Goal: Task Accomplishment & Management: Complete application form

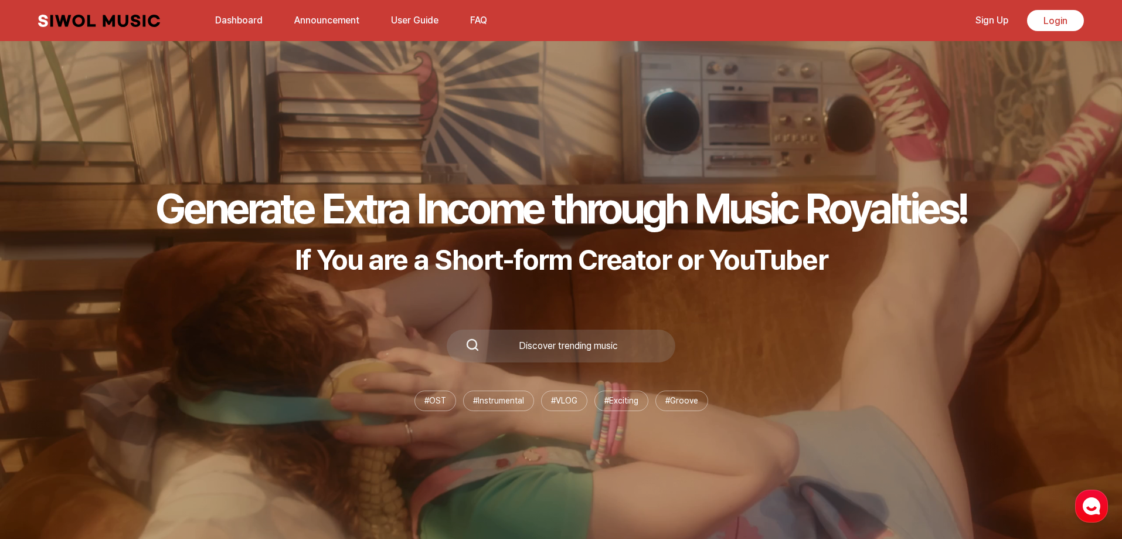
click at [985, 14] on link "Sign Up" at bounding box center [991, 20] width 47 height 25
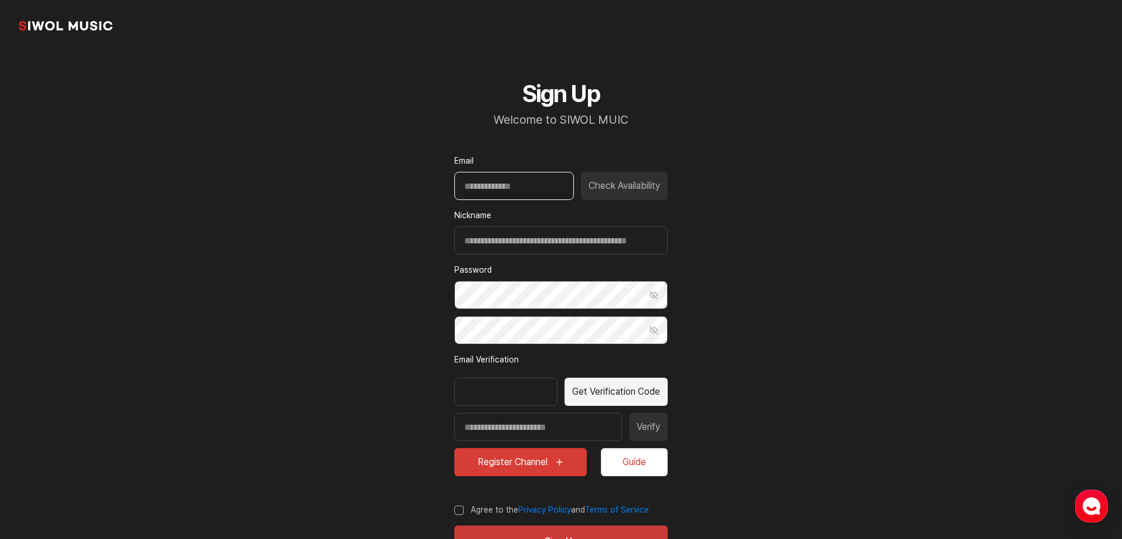
click at [515, 179] on input "Email" at bounding box center [514, 186] width 120 height 28
click at [539, 190] on input "**********" at bounding box center [514, 186] width 120 height 28
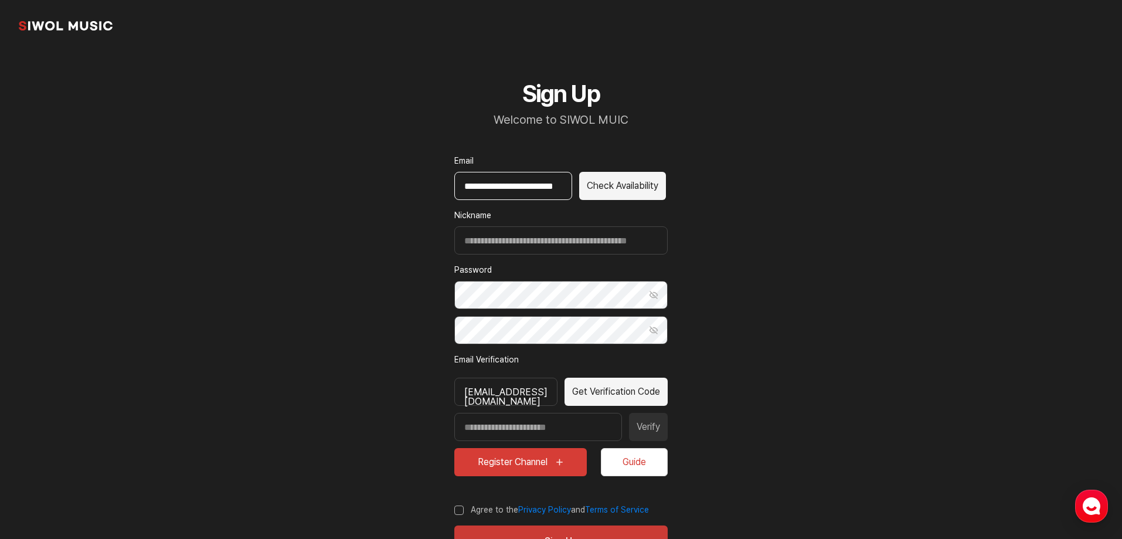
scroll to position [0, 24]
type input "**********"
click at [523, 247] on input "Nickname" at bounding box center [560, 240] width 213 height 28
type input "*****"
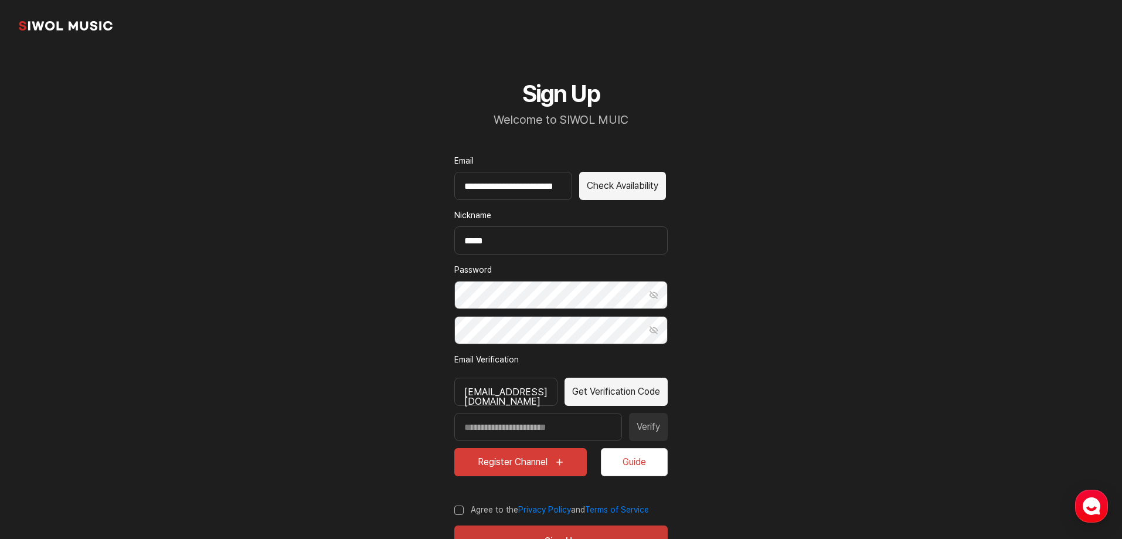
click at [531, 315] on div "Password Show Password Confirm Password Show Password" at bounding box center [560, 304] width 213 height 80
click at [649, 285] on button "Show Password" at bounding box center [653, 295] width 28 height 28
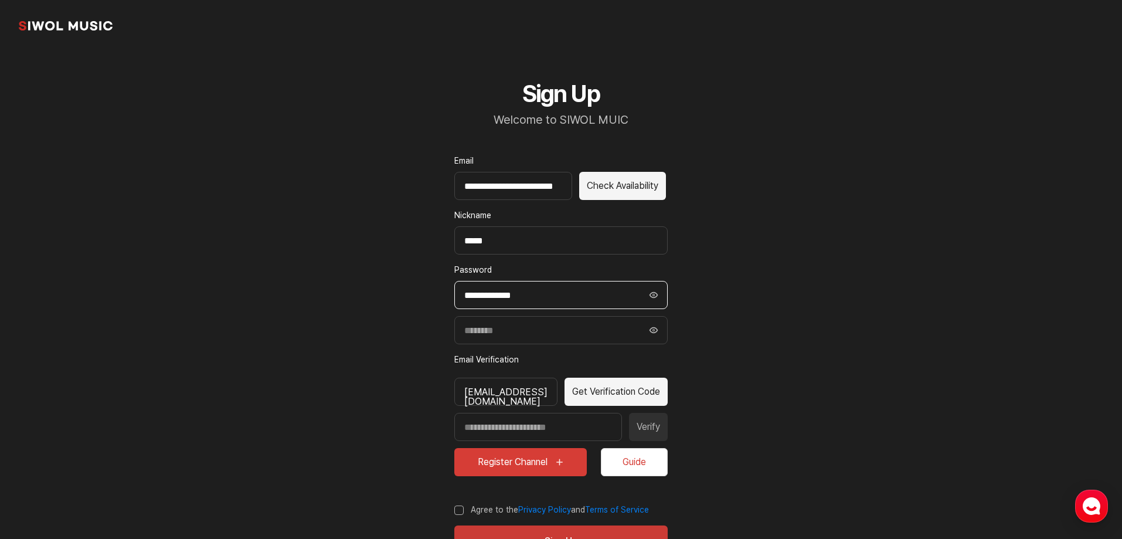
click at [542, 302] on input "**********" at bounding box center [560, 295] width 213 height 28
click at [520, 300] on input "**********" at bounding box center [560, 295] width 213 height 28
click at [518, 298] on input "**********" at bounding box center [560, 295] width 213 height 28
type input "**********"
click at [516, 338] on input "Confirm Password" at bounding box center [560, 330] width 213 height 28
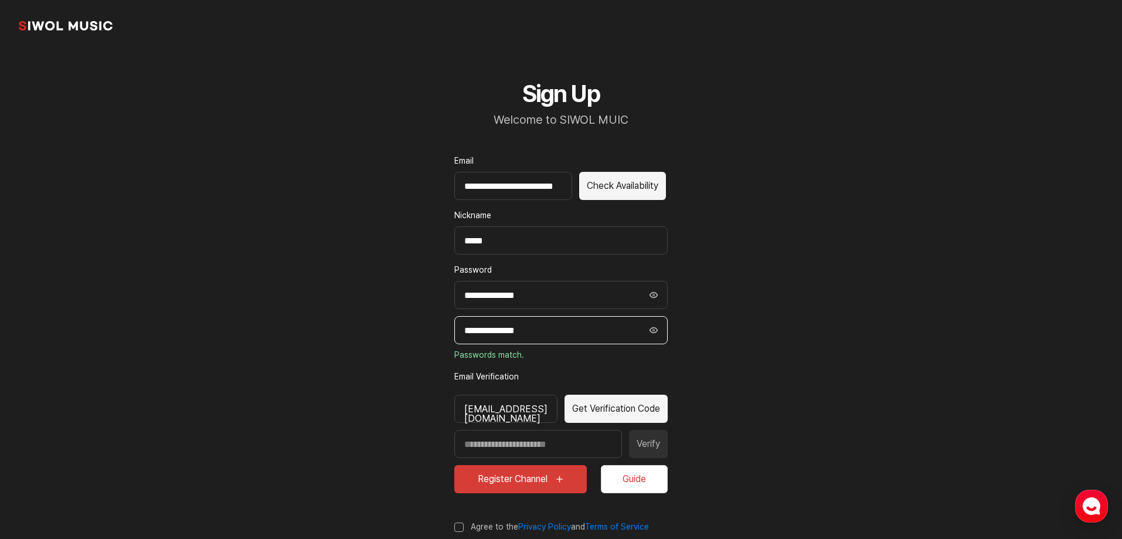
scroll to position [19, 0]
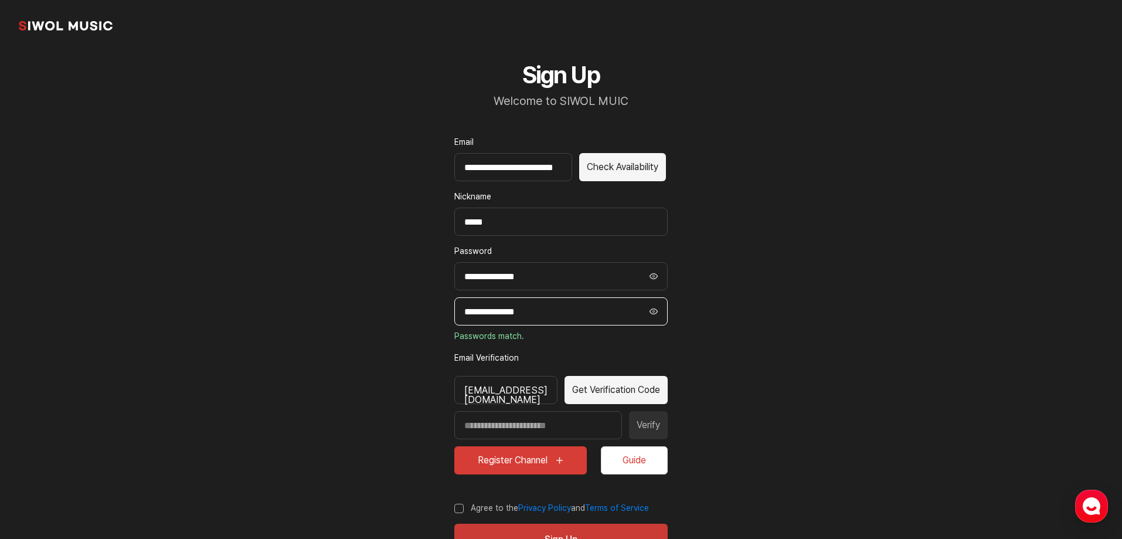
type input "**********"
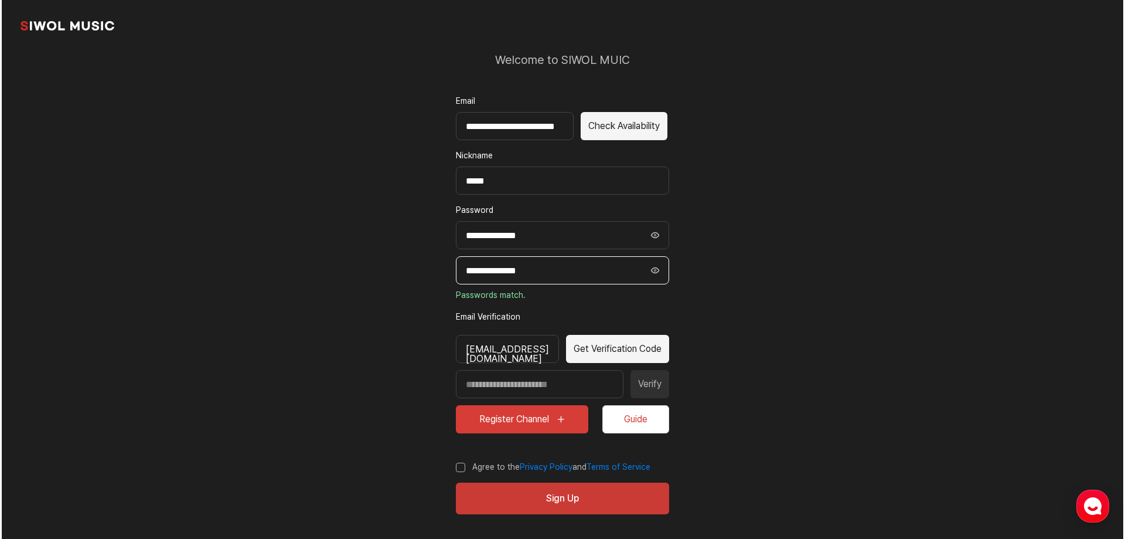
scroll to position [63, 0]
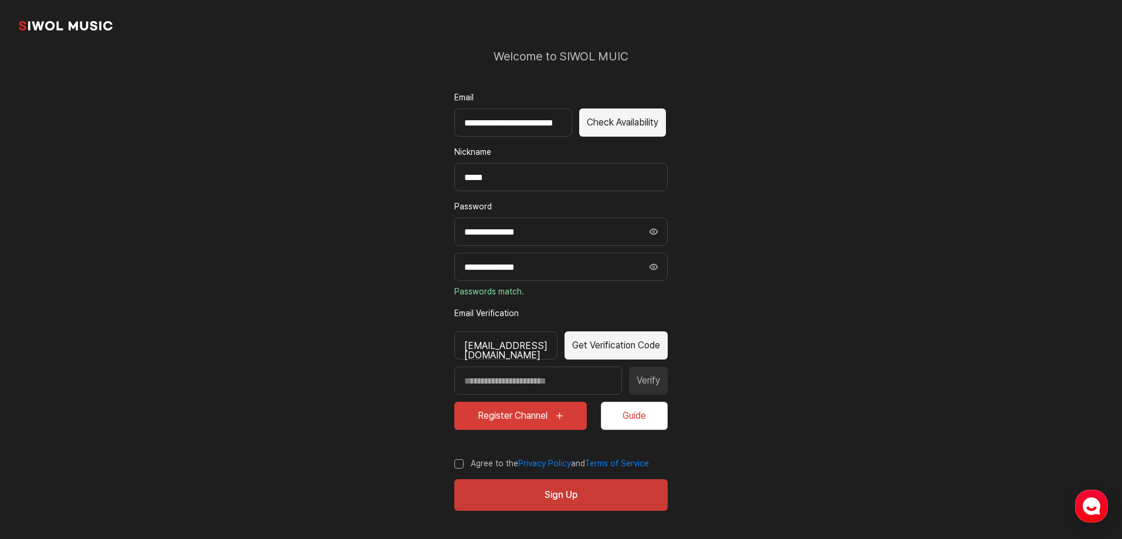
click at [649, 350] on button "Get Verification Code" at bounding box center [615, 345] width 103 height 28
click at [620, 121] on button "Check Availability" at bounding box center [622, 122] width 87 height 28
click at [653, 345] on button "Get Verification Code" at bounding box center [615, 345] width 103 height 28
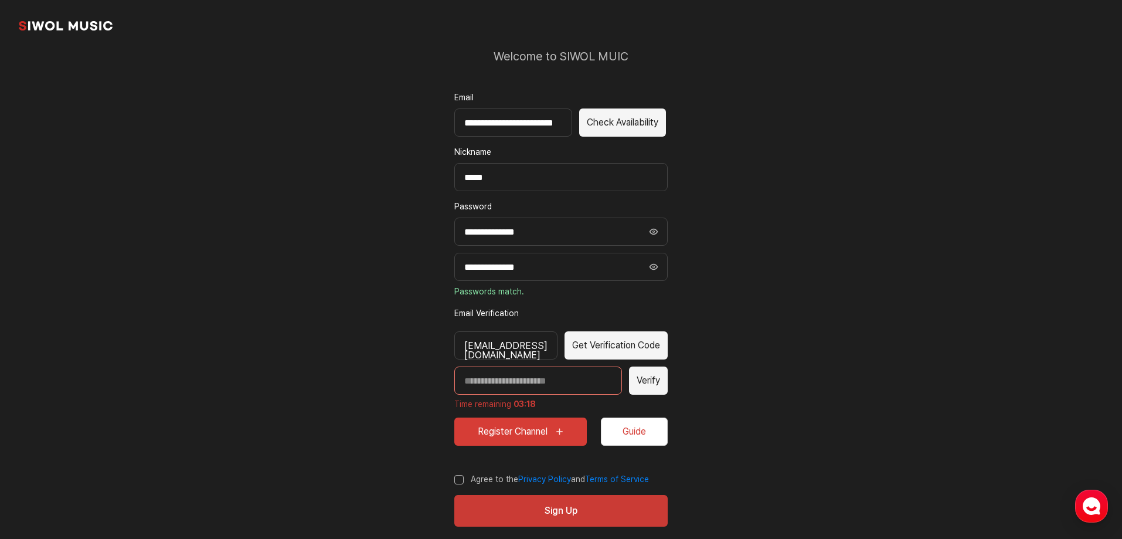
click at [481, 377] on input "Enter verification code" at bounding box center [538, 380] width 168 height 28
type input "*****"
click at [649, 383] on button "Verify" at bounding box center [648, 380] width 39 height 28
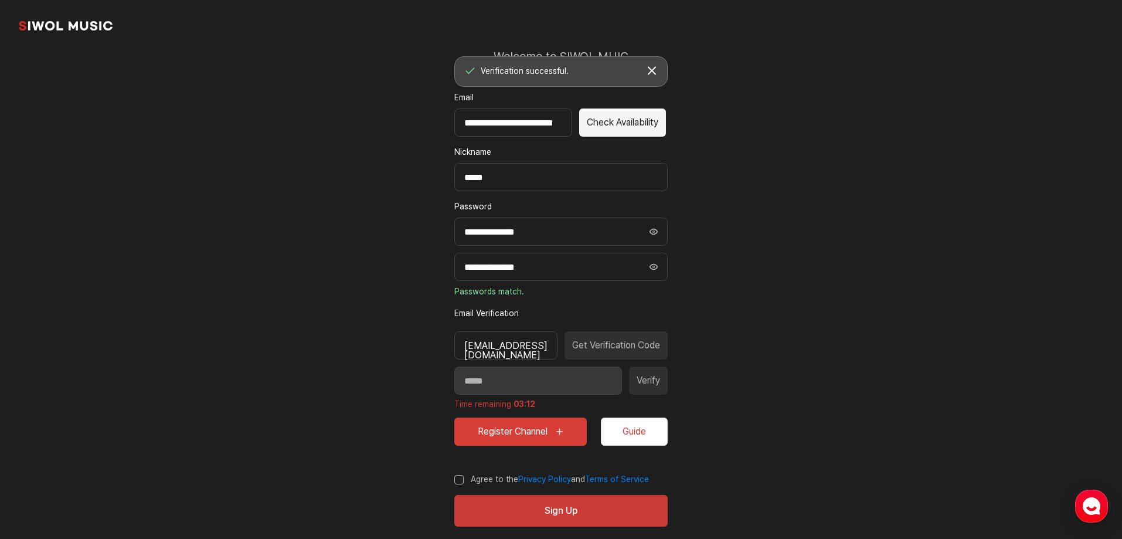
click at [629, 423] on button "Guide" at bounding box center [634, 431] width 67 height 28
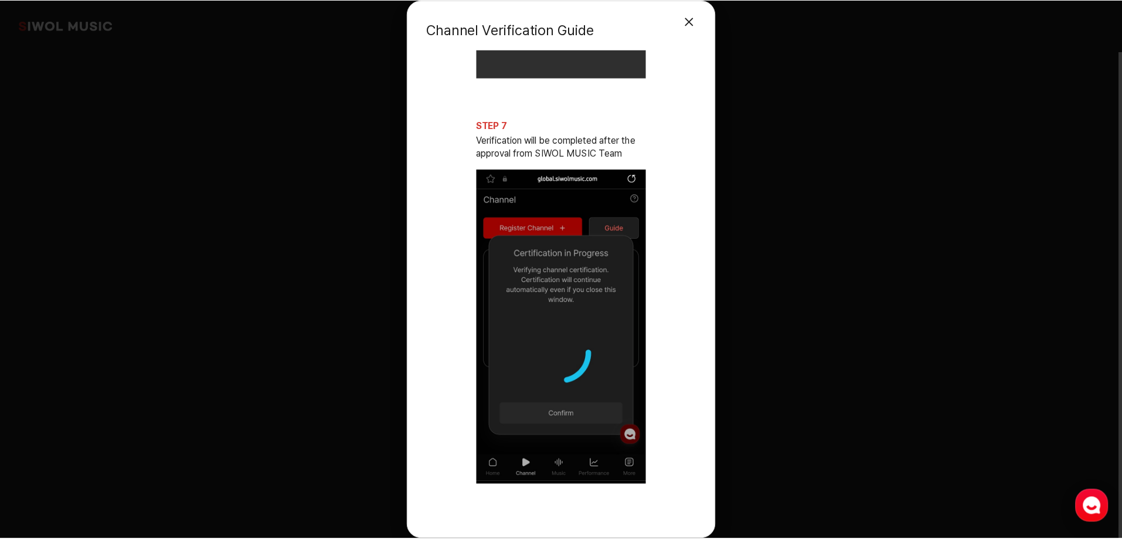
scroll to position [2410, 0]
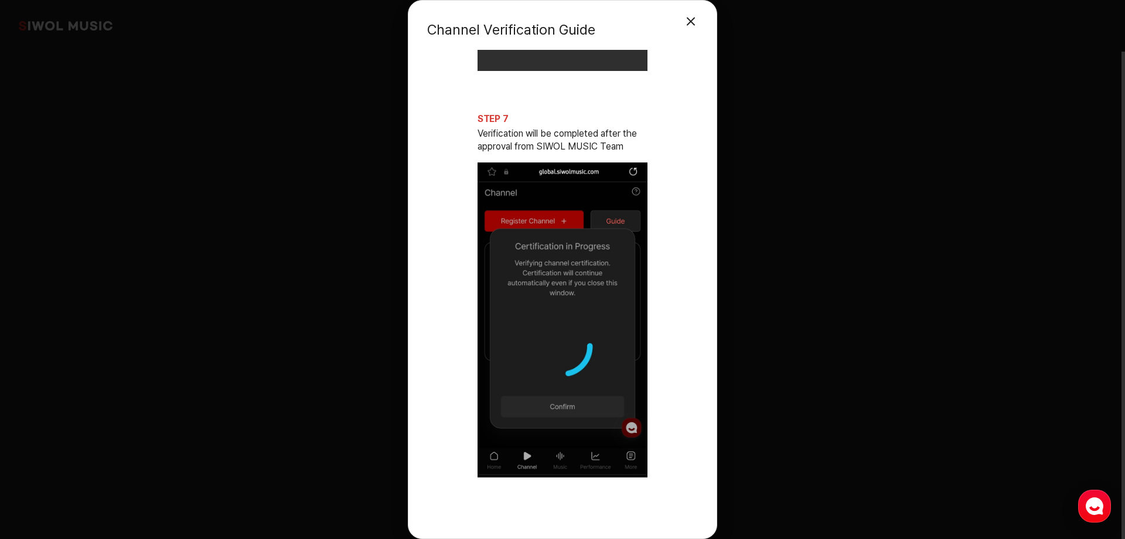
click at [697, 21] on button "Close Modal" at bounding box center [690, 21] width 23 height 23
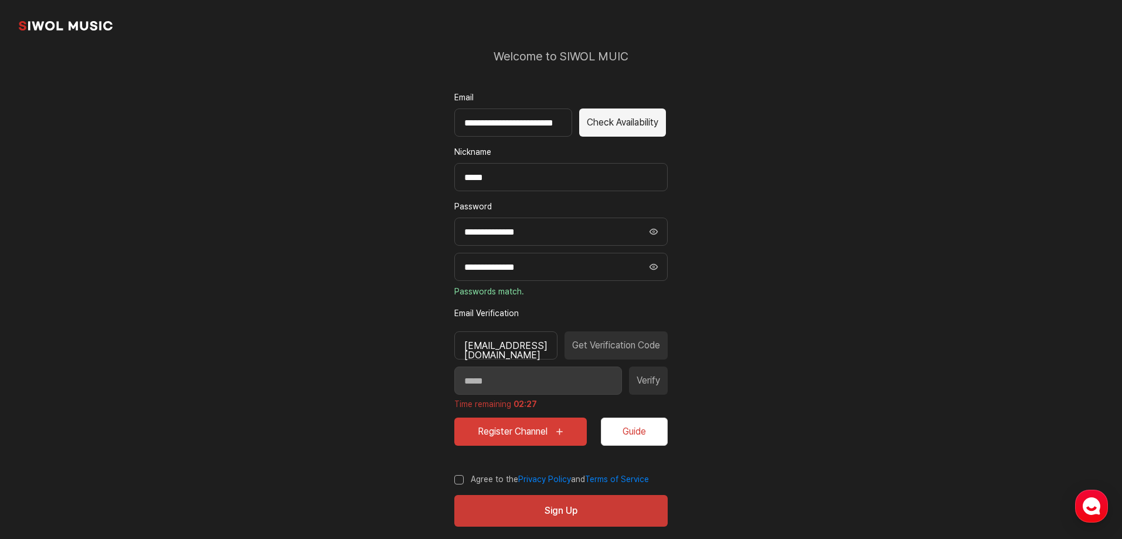
click at [462, 482] on label "Agree to the Privacy Policy and Terms of Service" at bounding box center [551, 480] width 195 height 12
click at [583, 512] on button "Sign Up" at bounding box center [560, 511] width 213 height 32
click at [526, 431] on button "Register Channel" at bounding box center [520, 431] width 132 height 28
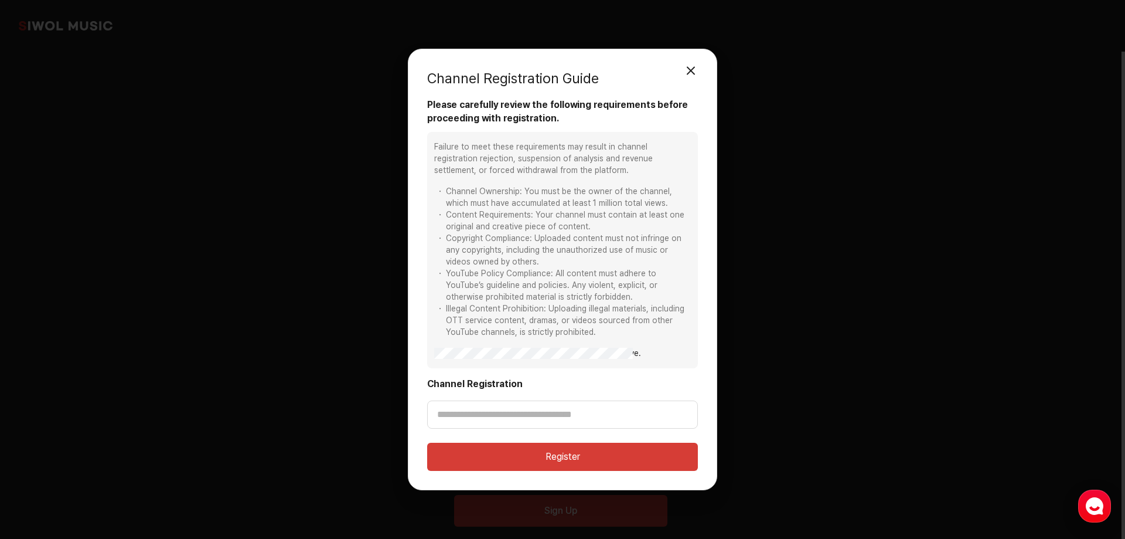
click at [434, 352] on div "Failure to meet these requirements may result in channel registration rejection…" at bounding box center [562, 250] width 271 height 236
click at [574, 420] on input "Channel Registration" at bounding box center [562, 414] width 271 height 28
click at [532, 429] on div "Register" at bounding box center [562, 449] width 271 height 42
click at [518, 410] on input "Channel Registration" at bounding box center [562, 414] width 271 height 28
paste input "**********"
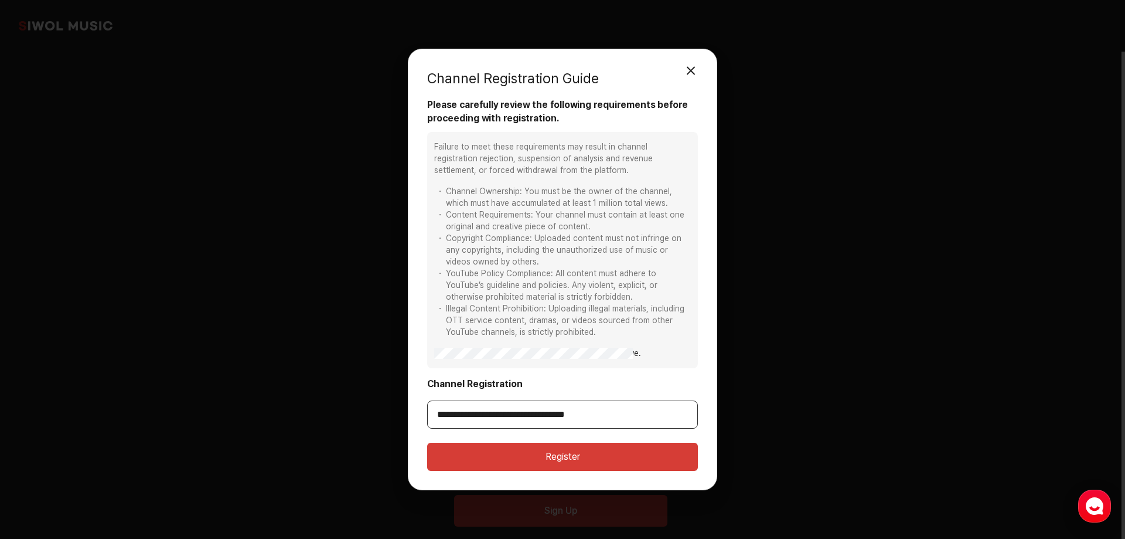
type input "**********"
click at [531, 450] on button "Register" at bounding box center [562, 457] width 271 height 28
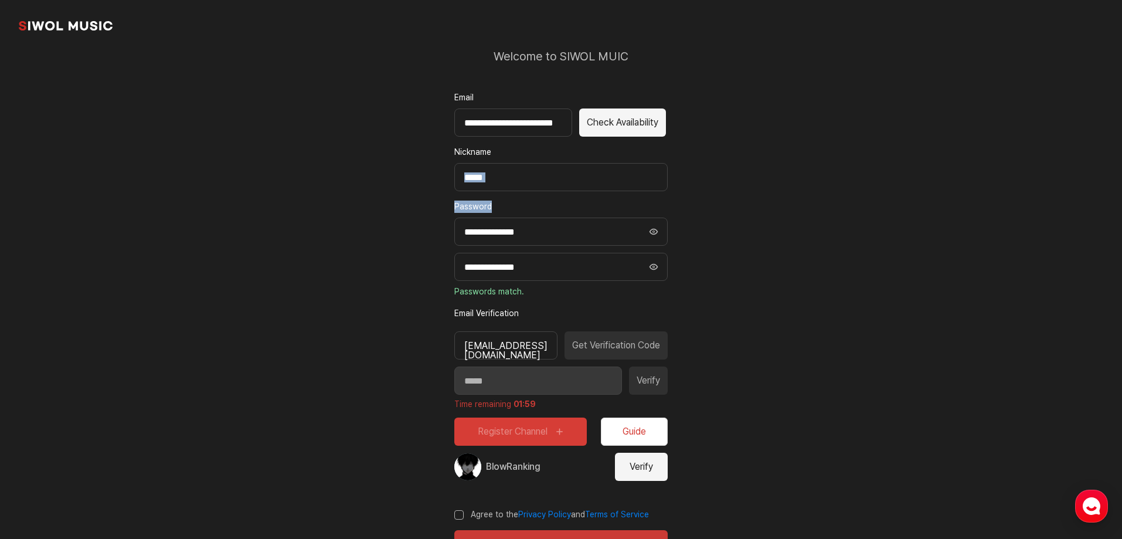
drag, startPoint x: 1120, startPoint y: 191, endPoint x: 1119, endPoint y: 200, distance: 10.0
click at [1119, 200] on section "**********" at bounding box center [561, 263] width 1122 height 653
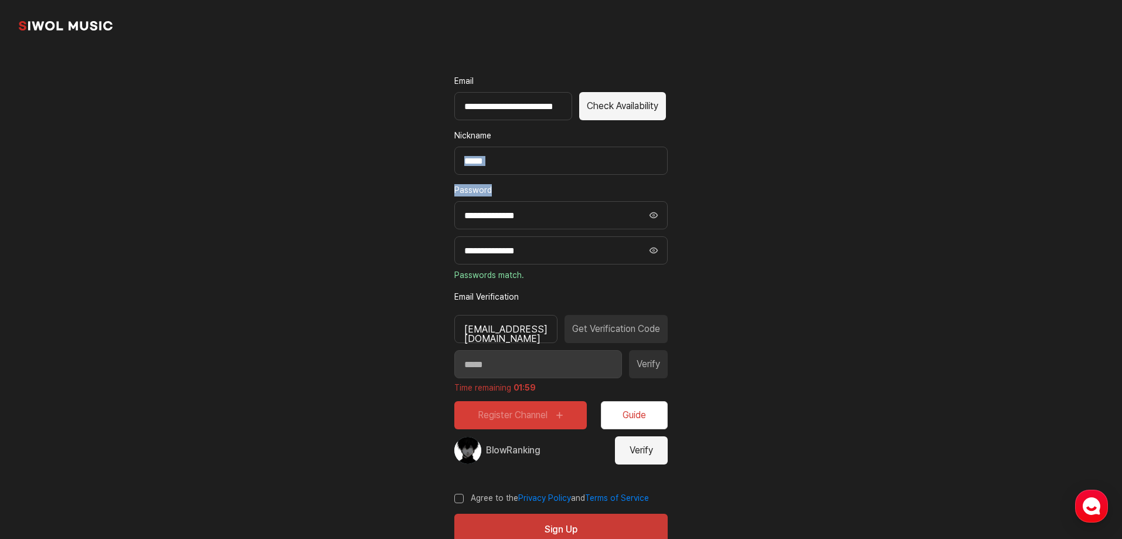
scroll to position [81, 0]
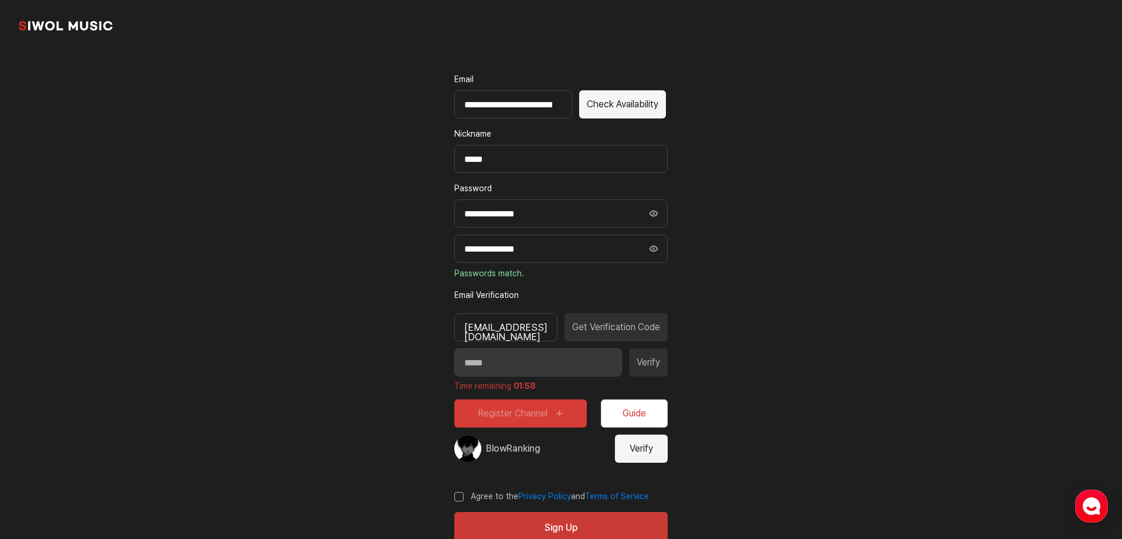
click at [1087, 211] on section "**********" at bounding box center [561, 245] width 1122 height 653
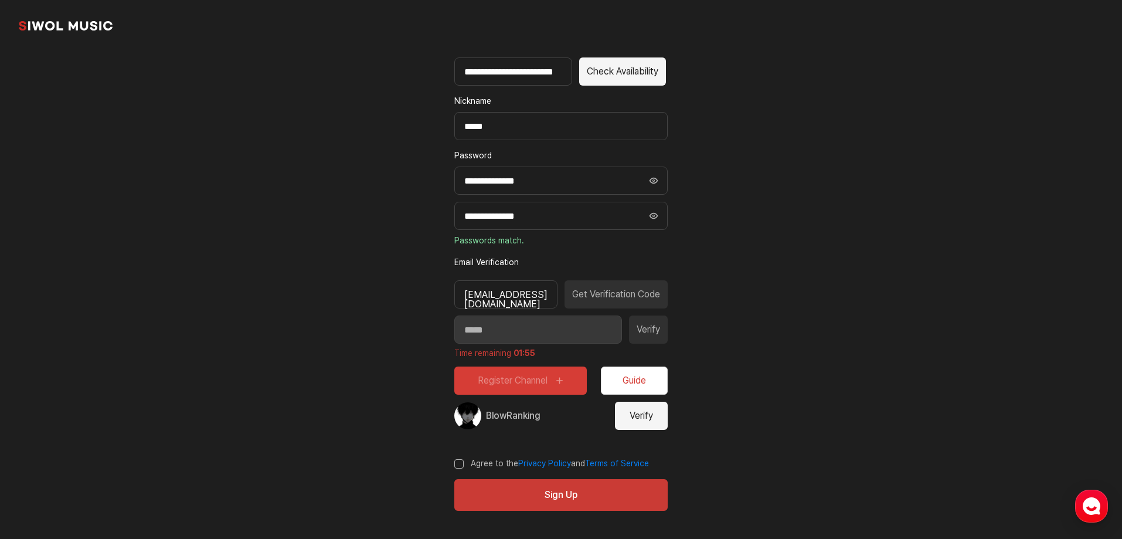
click at [647, 409] on button "Verify" at bounding box center [641, 416] width 53 height 28
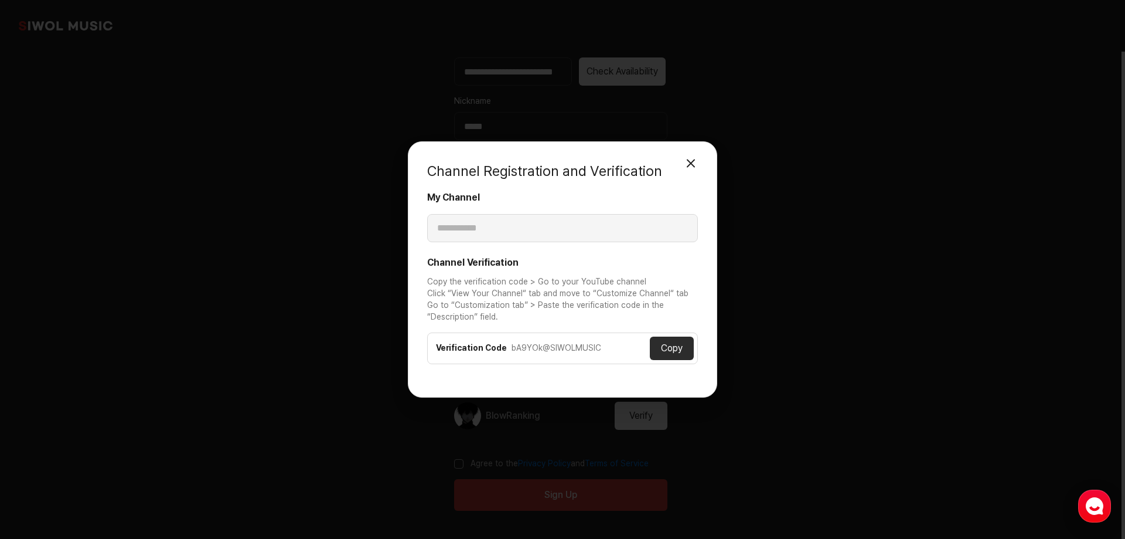
click at [679, 350] on button "Copy" at bounding box center [672, 347] width 44 height 23
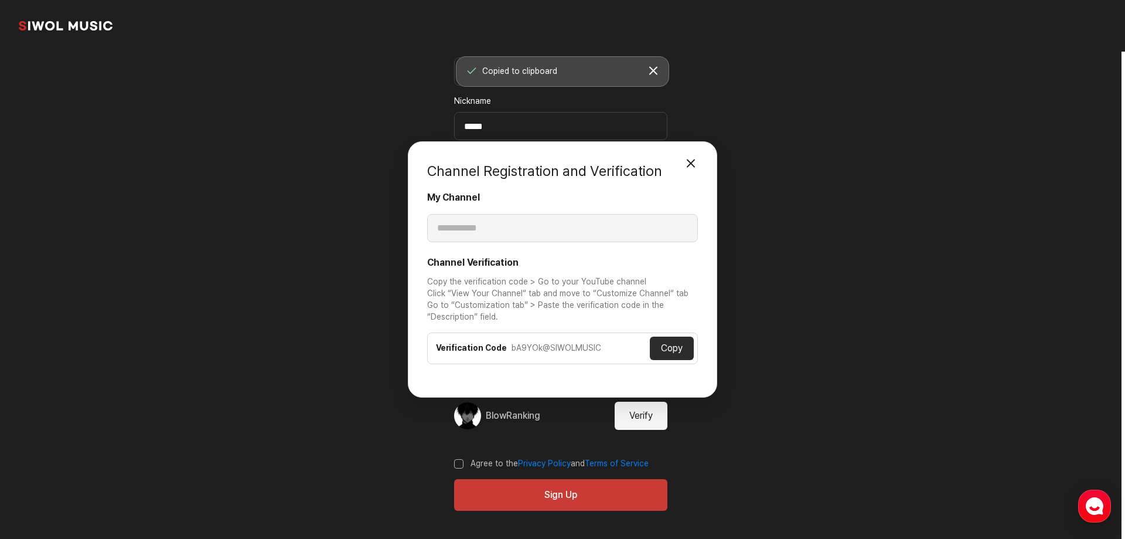
click at [674, 341] on button "Copy" at bounding box center [672, 347] width 44 height 23
click at [678, 345] on button "Copy" at bounding box center [672, 347] width 44 height 23
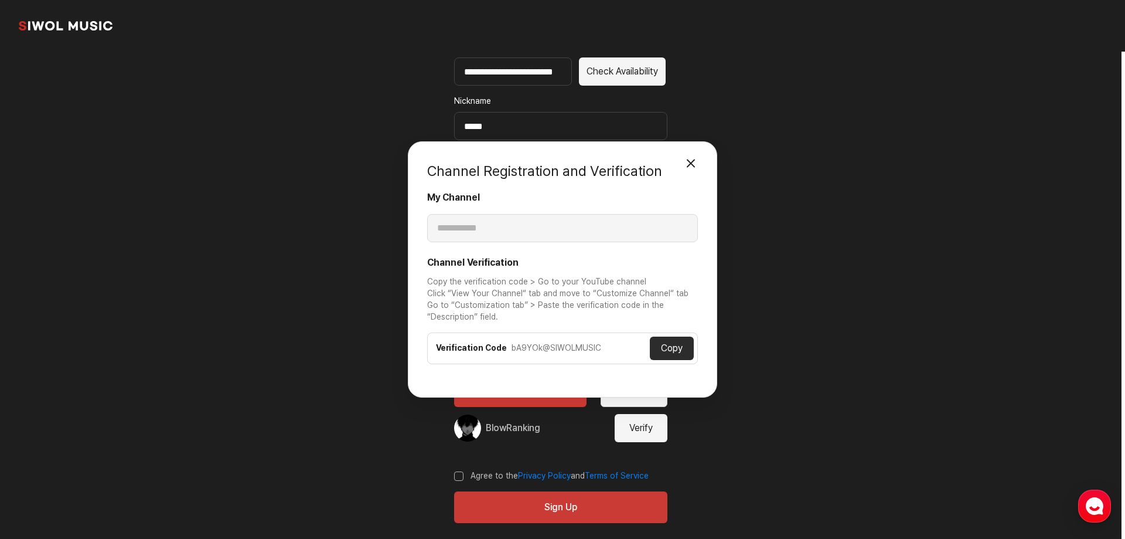
click at [694, 161] on button "Close Modal" at bounding box center [690, 162] width 23 height 23
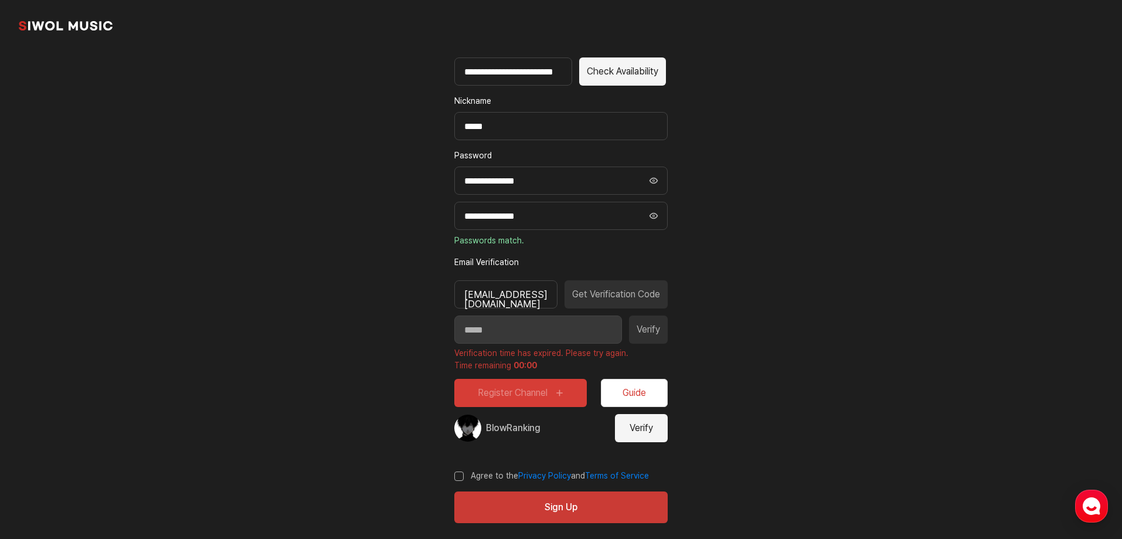
click at [642, 428] on button "Verify" at bounding box center [641, 428] width 53 height 28
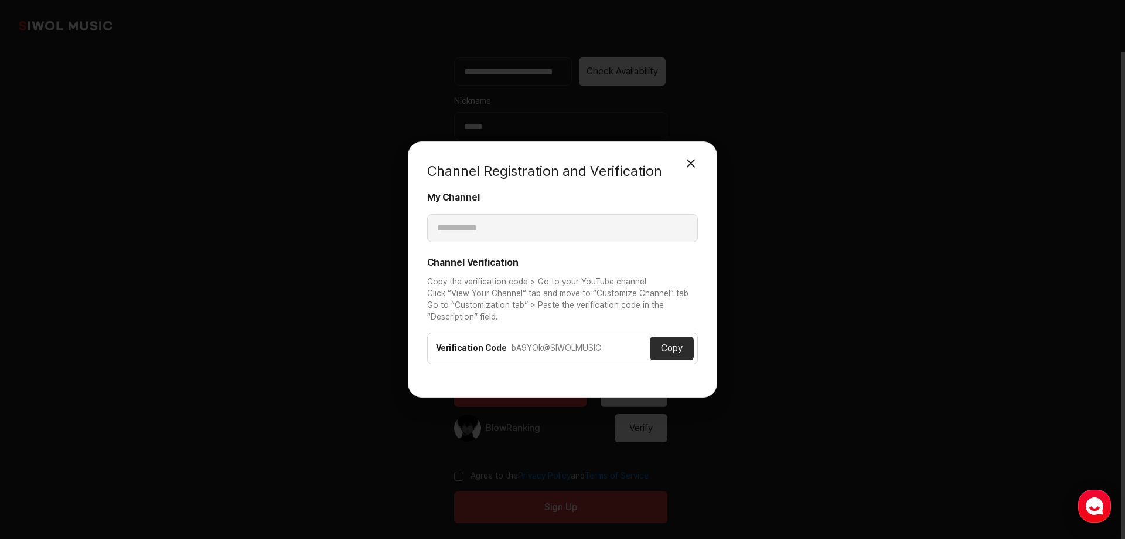
click at [693, 161] on button "Close Modal" at bounding box center [690, 162] width 23 height 23
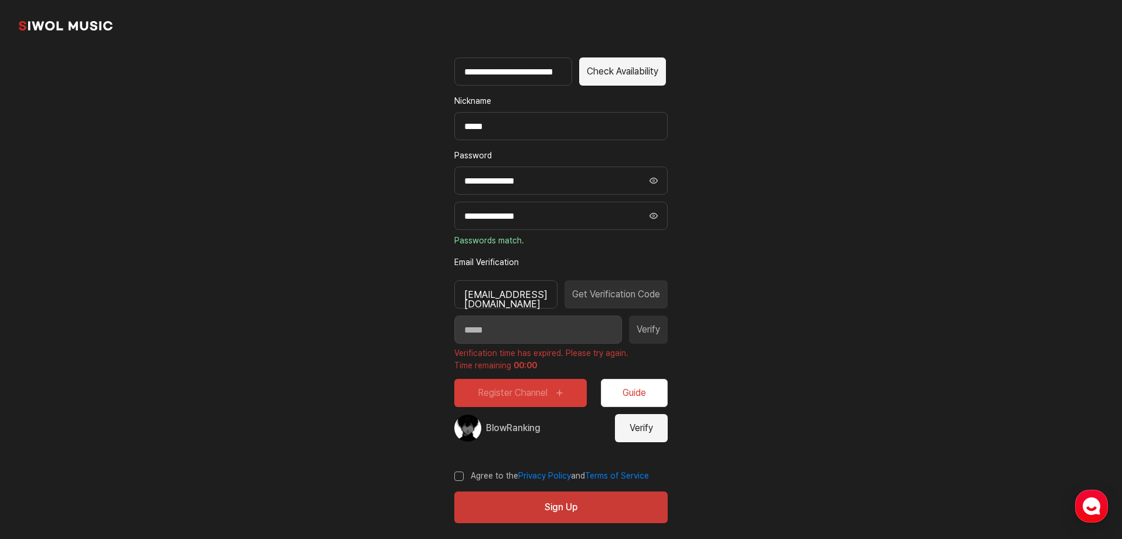
scroll to position [127, 0]
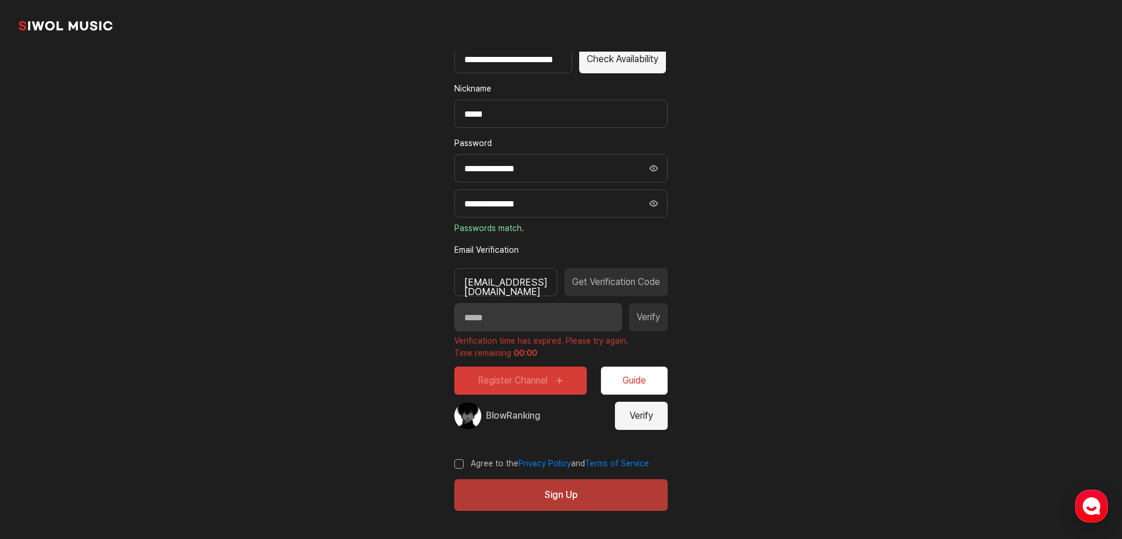
click at [498, 501] on button "Sign Up" at bounding box center [560, 495] width 213 height 32
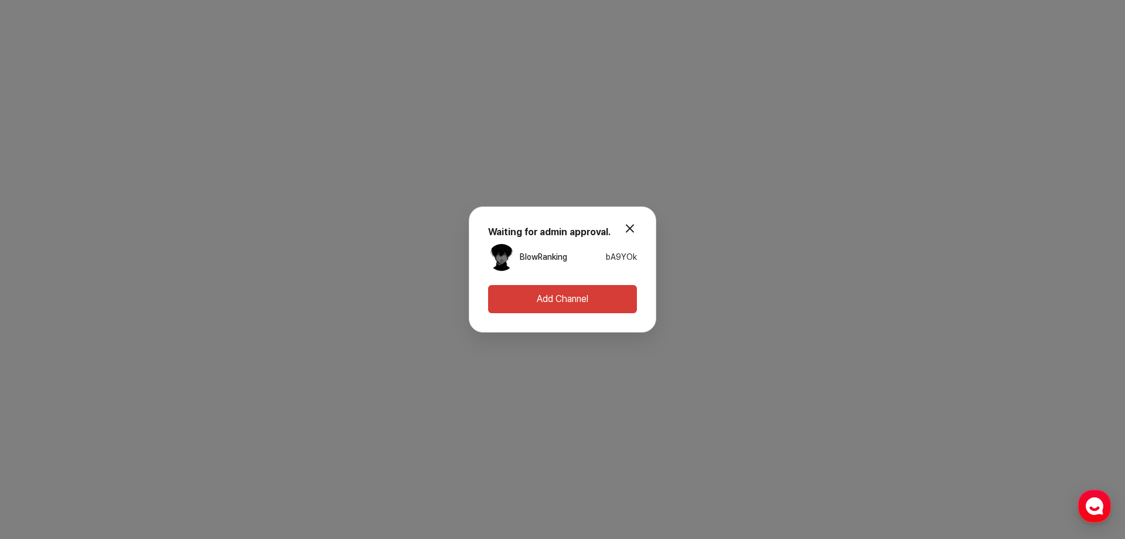
click at [630, 229] on button "modal.close" at bounding box center [629, 227] width 23 height 23
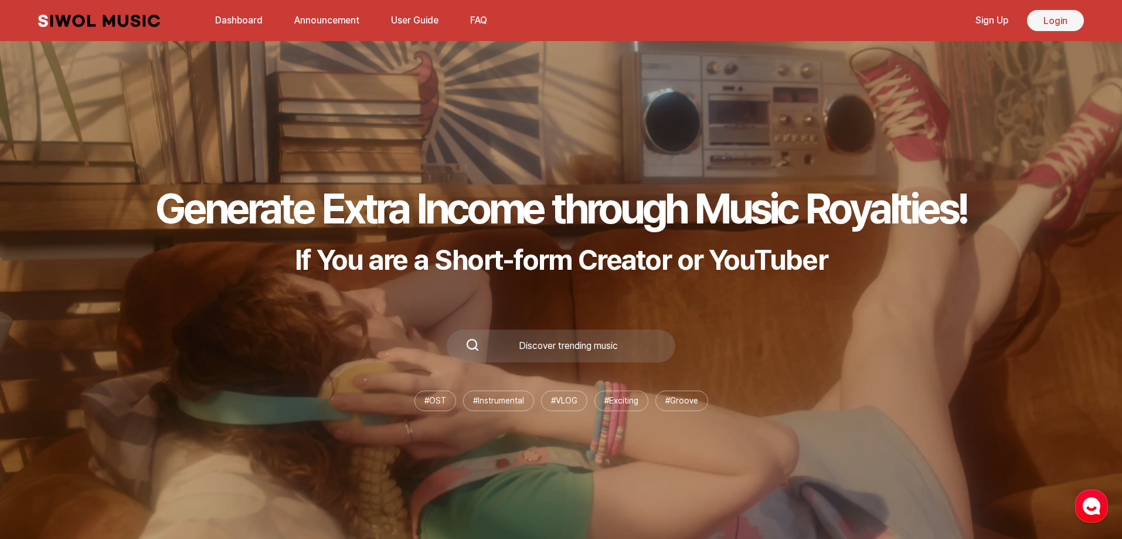
click at [1040, 17] on link "Login" at bounding box center [1055, 20] width 57 height 21
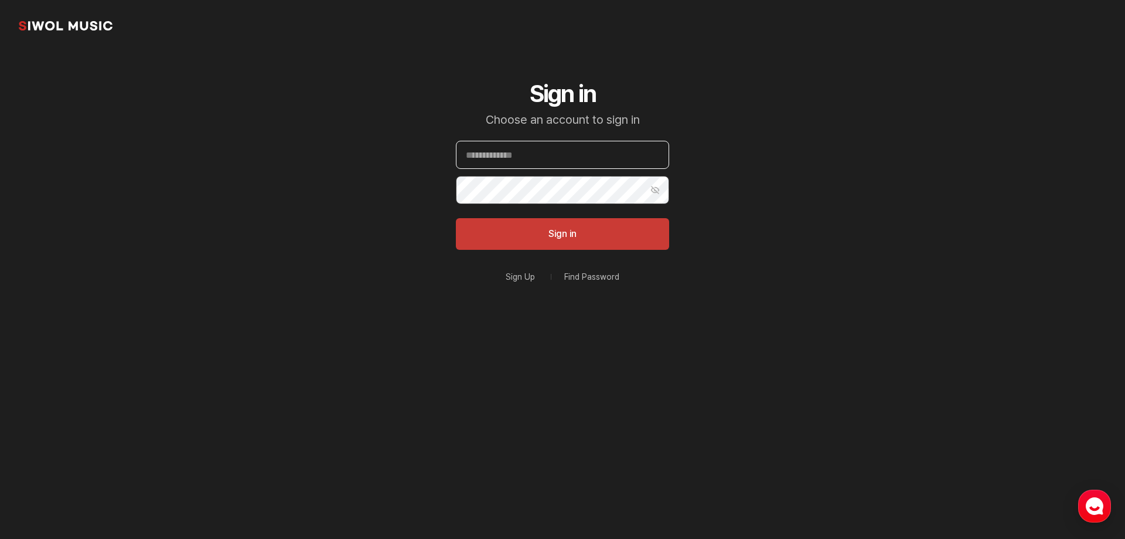
click at [490, 162] on input "Email" at bounding box center [562, 155] width 213 height 28
type input "**********"
click at [661, 195] on button "Show Password" at bounding box center [655, 190] width 28 height 28
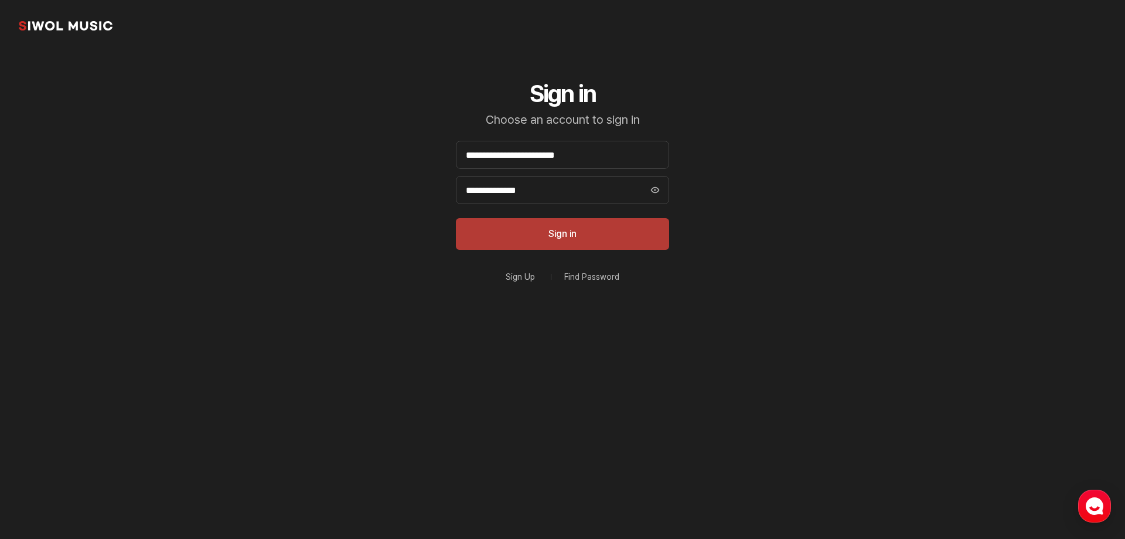
click at [557, 232] on button "Sign in" at bounding box center [562, 234] width 213 height 32
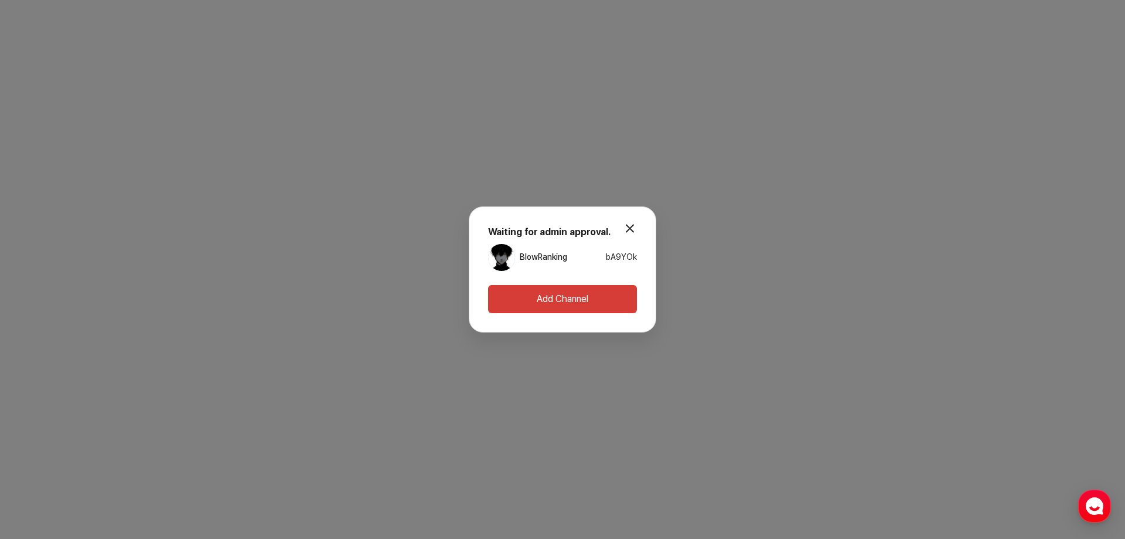
click at [531, 253] on link "BlowRanking" at bounding box center [543, 257] width 47 height 12
click at [1098, 500] on use "button" at bounding box center [1095, 506] width 18 height 18
click at [550, 253] on link "BlowRanking" at bounding box center [543, 257] width 47 height 12
click at [523, 257] on link "BlowRanking" at bounding box center [543, 257] width 47 height 12
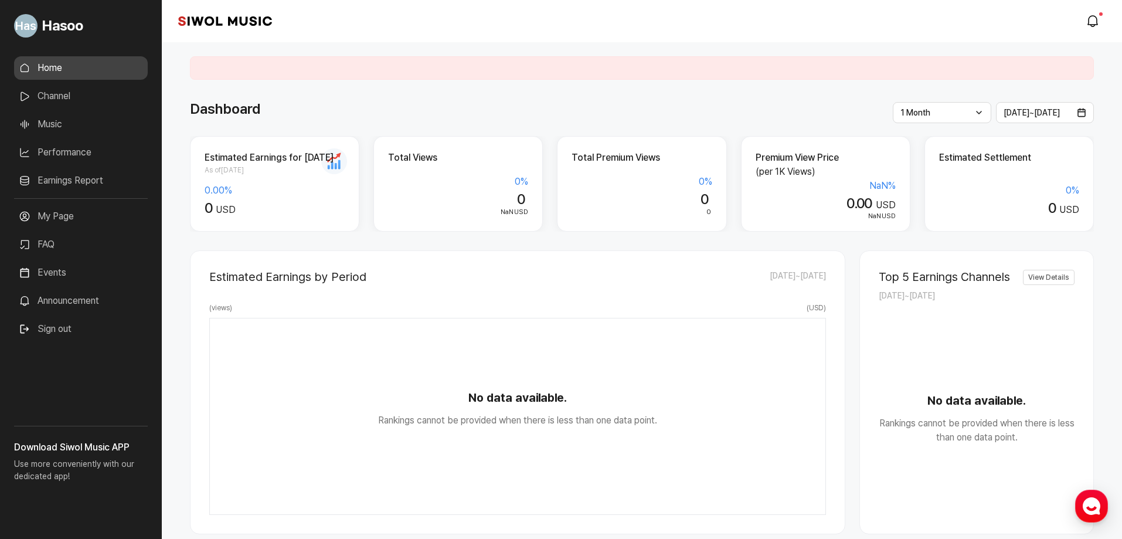
click at [57, 93] on link "Channel" at bounding box center [81, 95] width 134 height 23
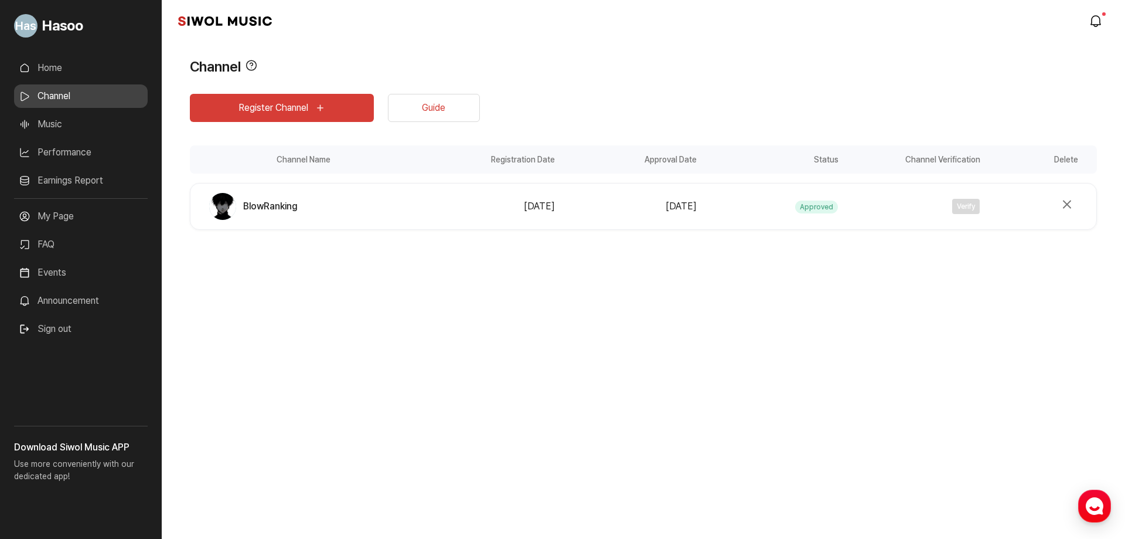
click at [49, 121] on link "Music" at bounding box center [81, 124] width 134 height 23
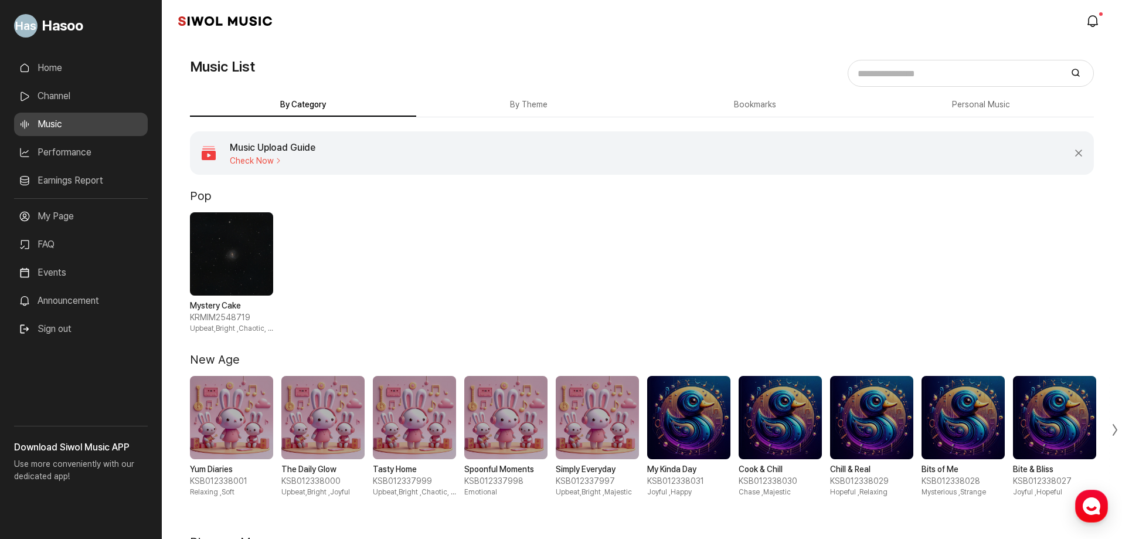
click at [232, 240] on span "1 / 1" at bounding box center [231, 253] width 83 height 83
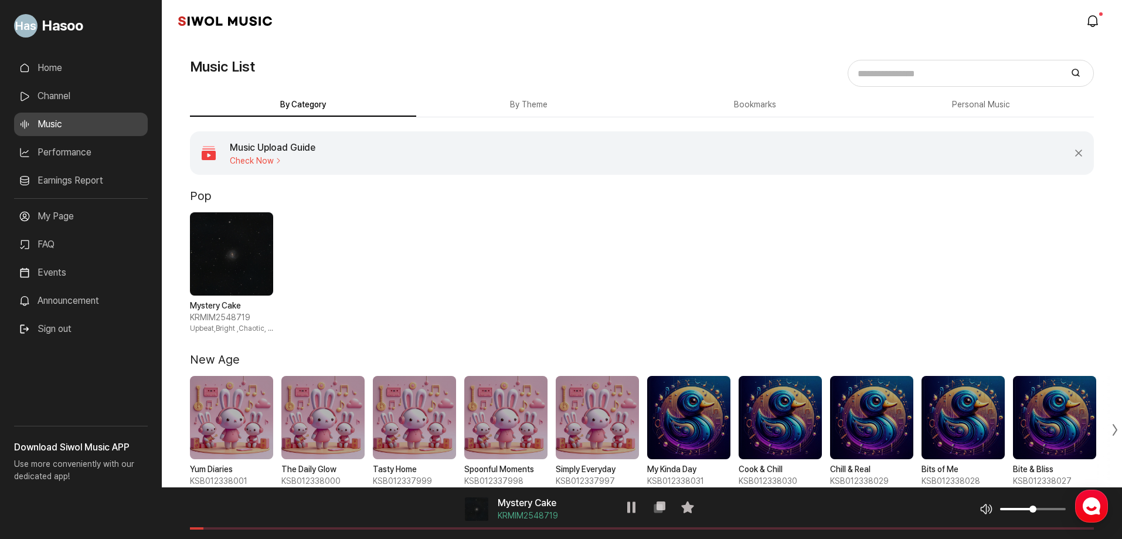
click at [270, 528] on span at bounding box center [642, 528] width 904 height 2
click at [322, 528] on span at bounding box center [642, 528] width 904 height 2
click at [630, 507] on icon at bounding box center [631, 507] width 14 height 14
click at [71, 90] on link "Channel" at bounding box center [81, 95] width 134 height 23
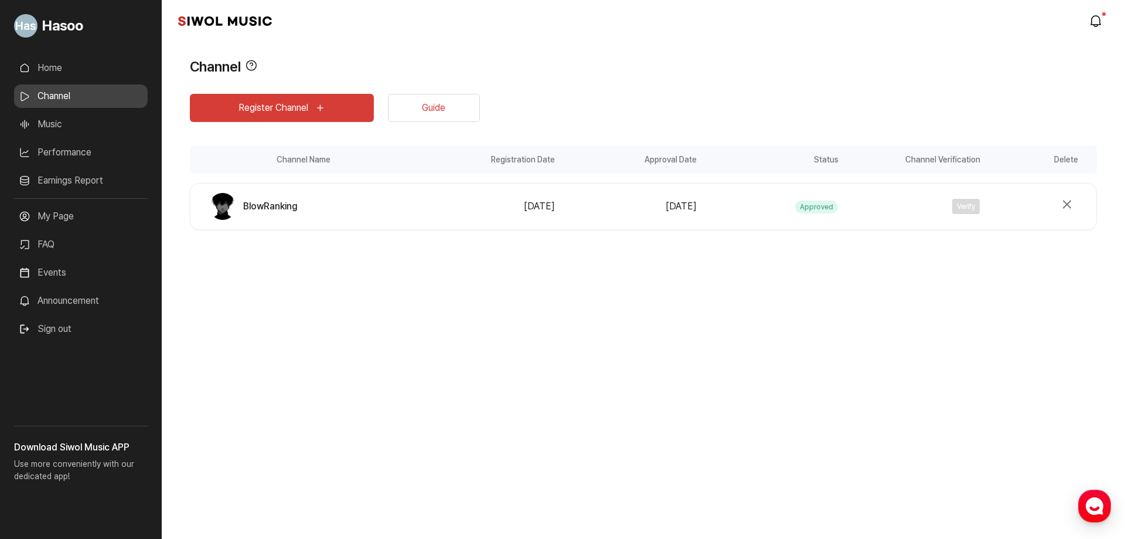
click at [74, 65] on link "Home" at bounding box center [81, 67] width 134 height 23
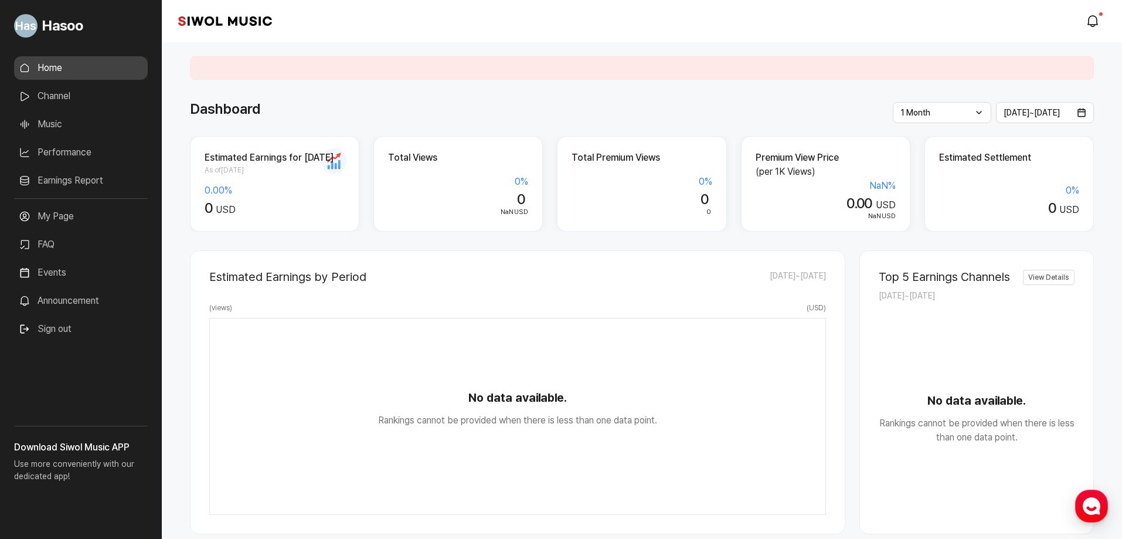
click at [84, 150] on link "Performance" at bounding box center [81, 152] width 134 height 23
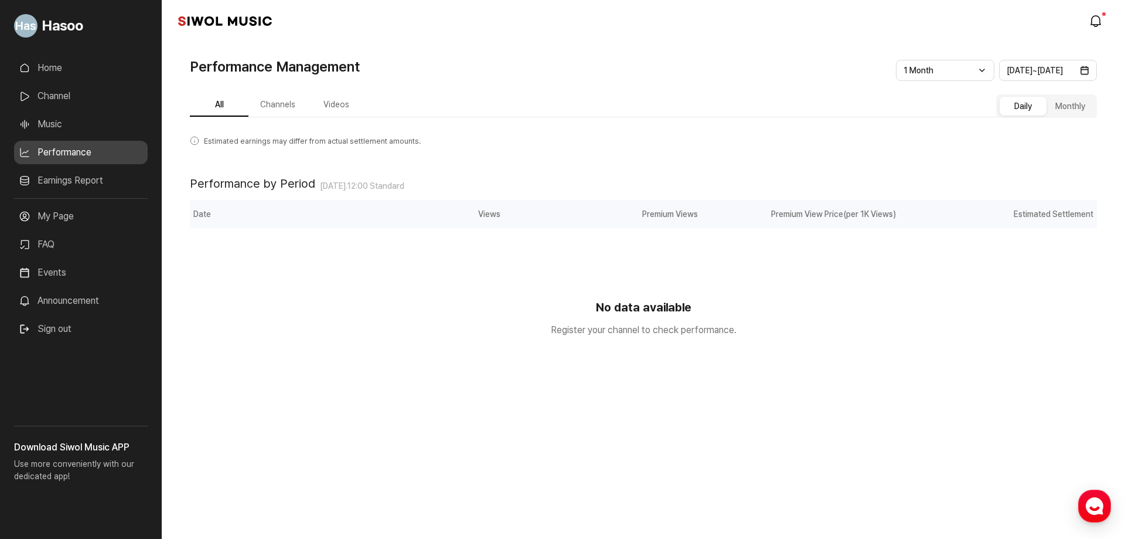
click at [91, 189] on link "Earnings Report" at bounding box center [81, 180] width 134 height 23
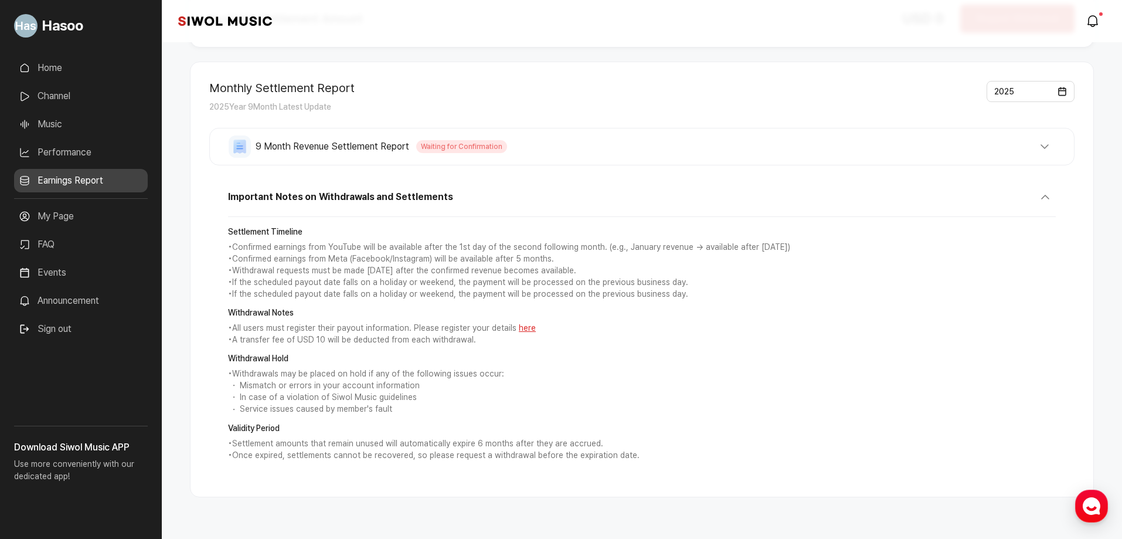
scroll to position [131, 0]
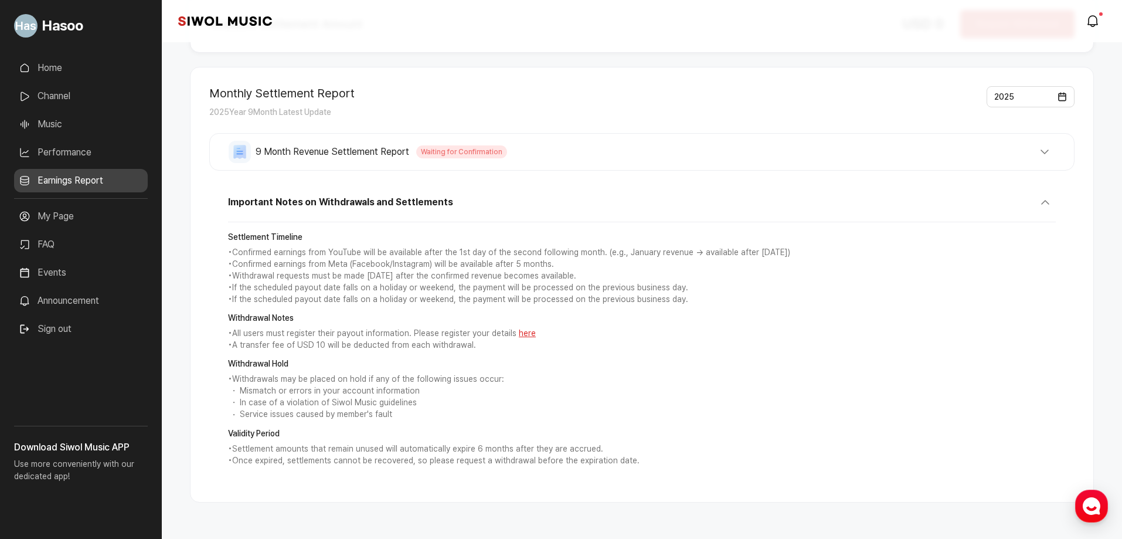
click at [70, 272] on link "Events" at bounding box center [81, 272] width 134 height 23
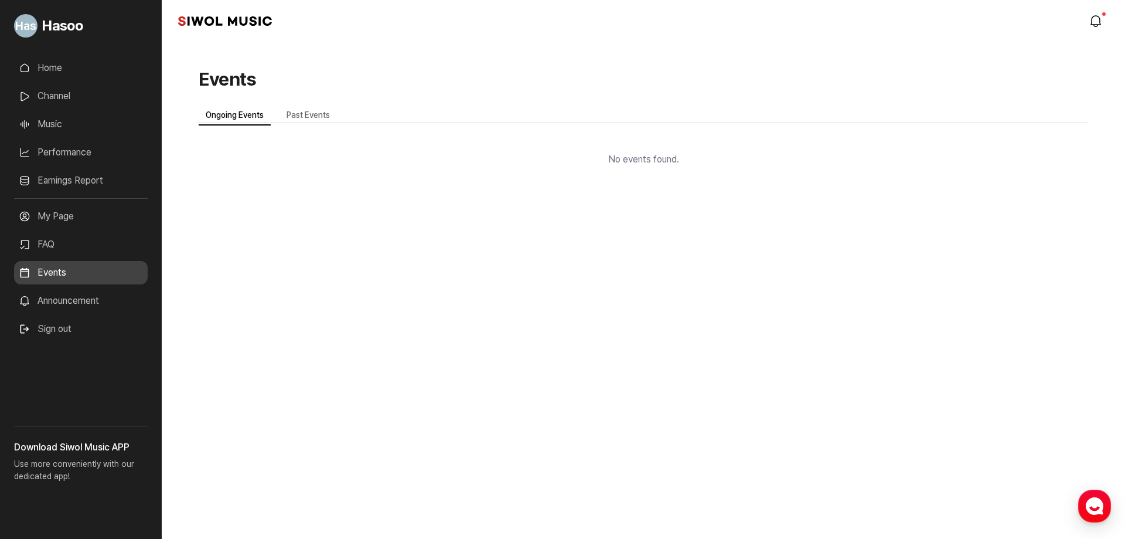
click at [321, 104] on div "Events Ongoing Events Past Events No events found." at bounding box center [643, 115] width 907 height 119
click at [315, 108] on link "Past Events" at bounding box center [308, 116] width 57 height 20
click at [66, 247] on link "FAQ" at bounding box center [81, 244] width 134 height 23
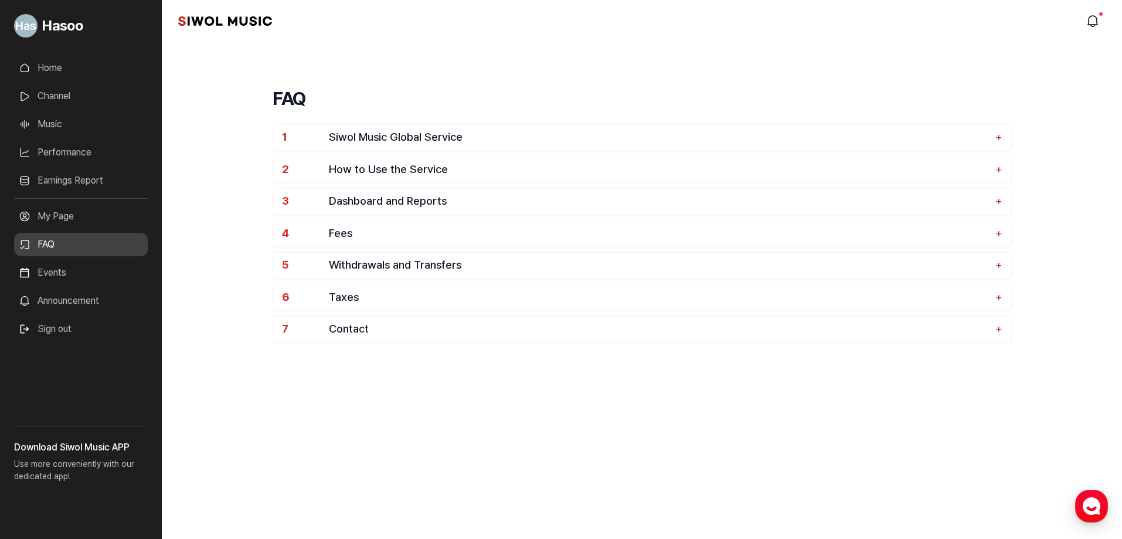
click at [60, 185] on link "Earnings Report" at bounding box center [81, 180] width 134 height 23
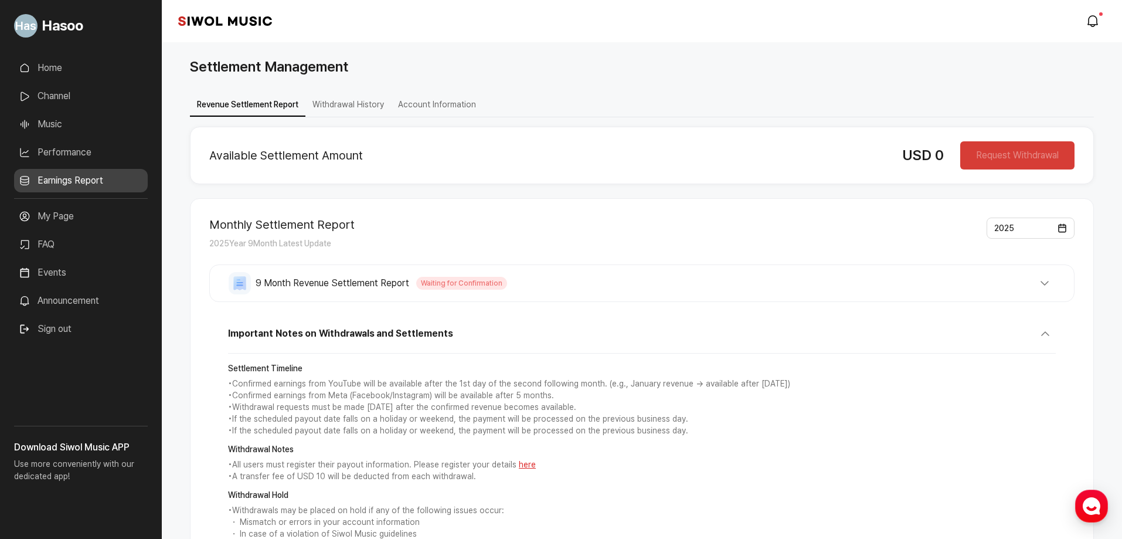
click at [427, 103] on button "Account Information" at bounding box center [437, 105] width 92 height 23
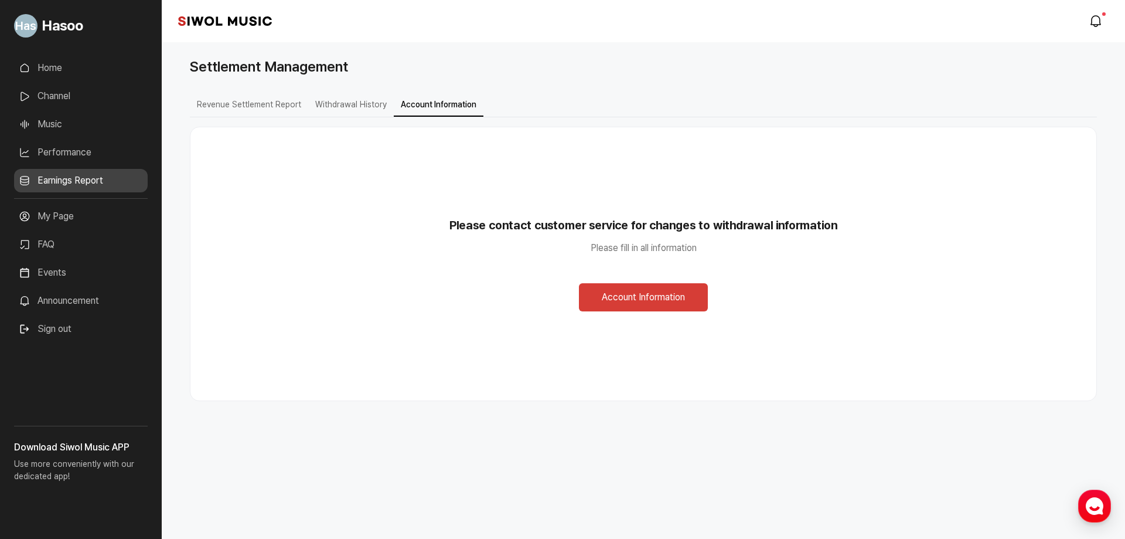
click at [363, 104] on button "Withdrawal History" at bounding box center [351, 105] width 86 height 23
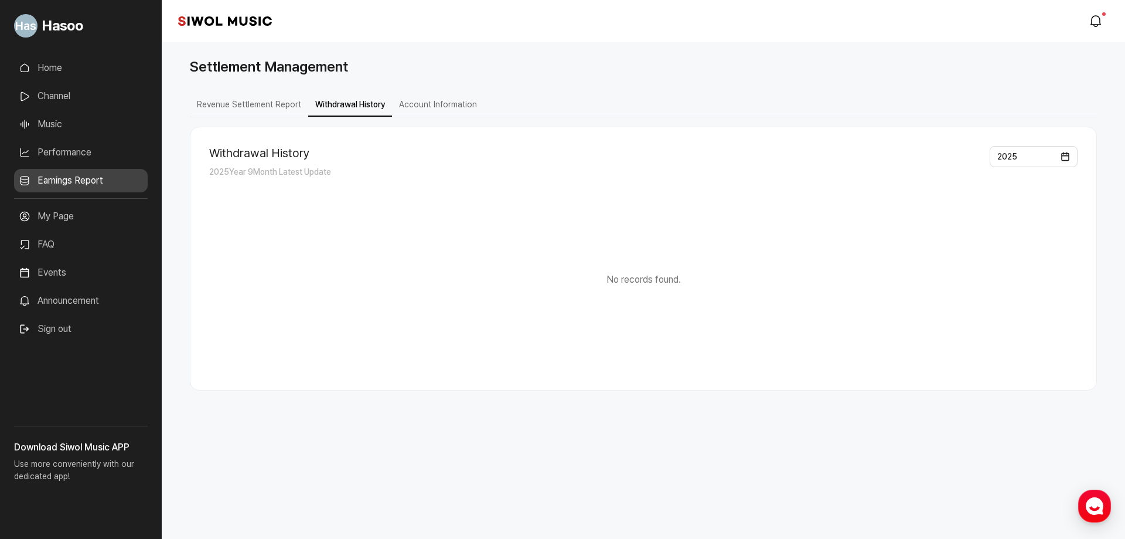
click at [239, 115] on button "Revenue Settlement Report" at bounding box center [249, 105] width 118 height 23
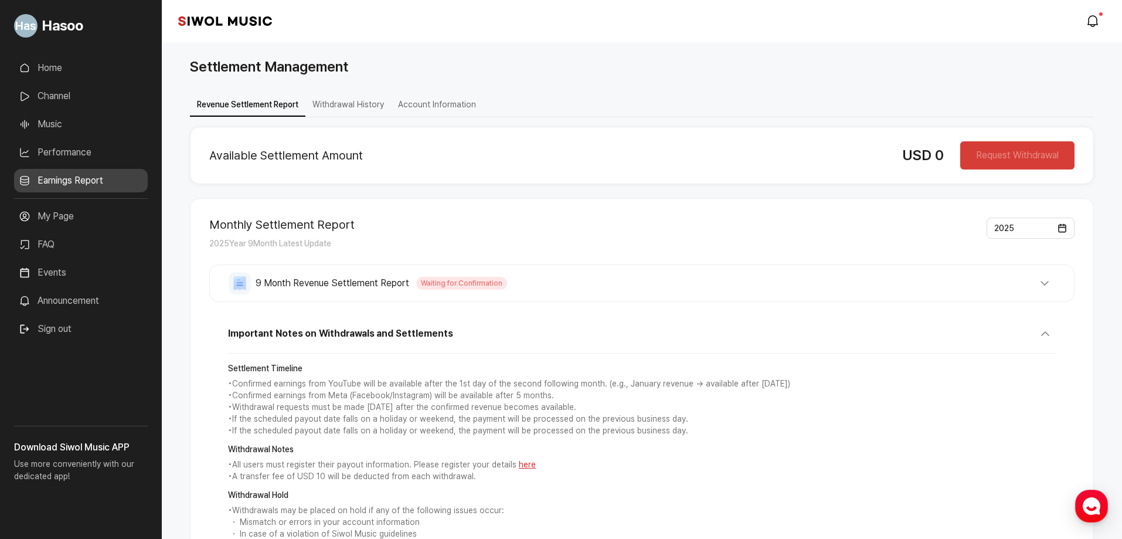
click at [433, 93] on div "Revenue Settlement Report Withdrawal History Account Information Available Sett…" at bounding box center [642, 378] width 904 height 602
click at [319, 110] on button "Withdrawal History" at bounding box center [348, 105] width 86 height 23
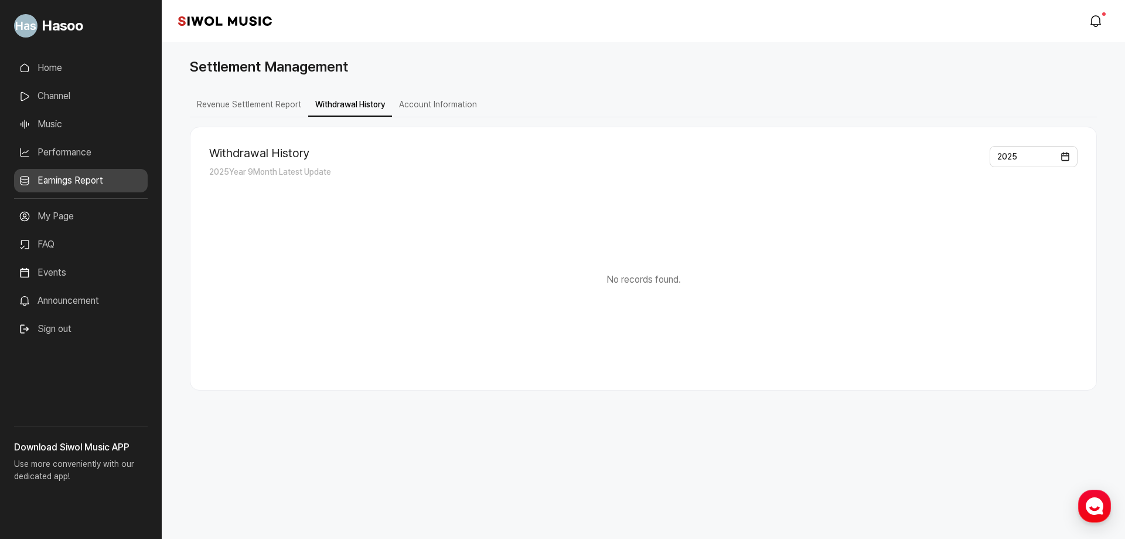
click at [407, 114] on button "Account Information" at bounding box center [438, 105] width 92 height 23
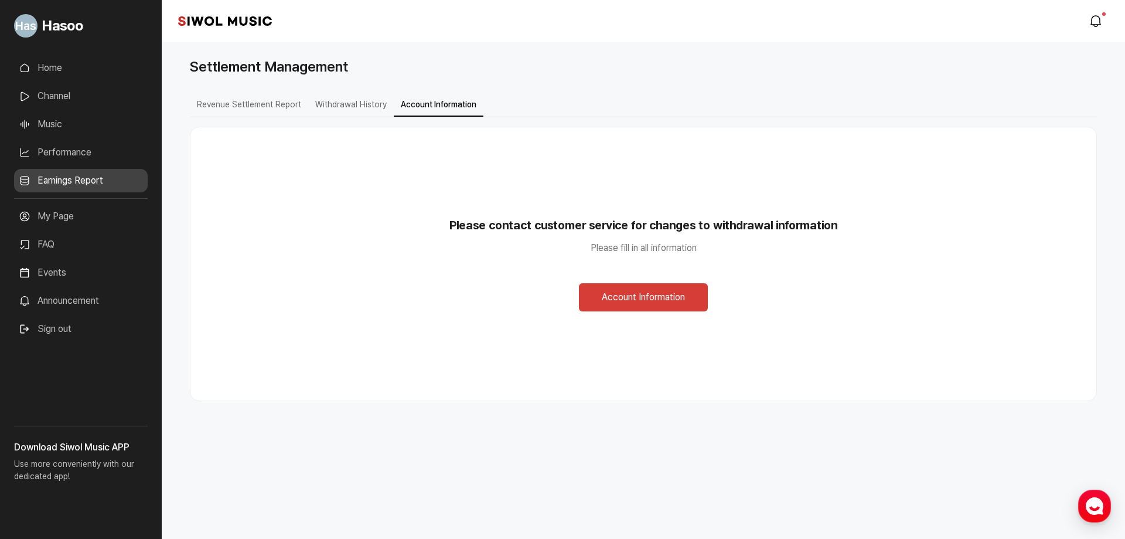
click at [635, 292] on button "Account Information" at bounding box center [643, 297] width 129 height 28
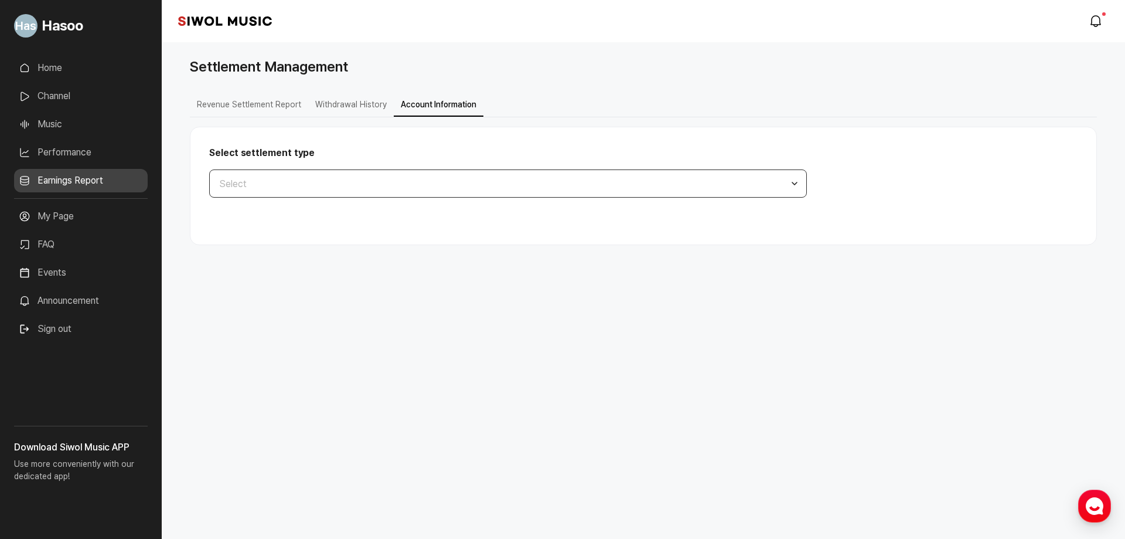
click at [346, 188] on button "Select" at bounding box center [508, 183] width 598 height 28
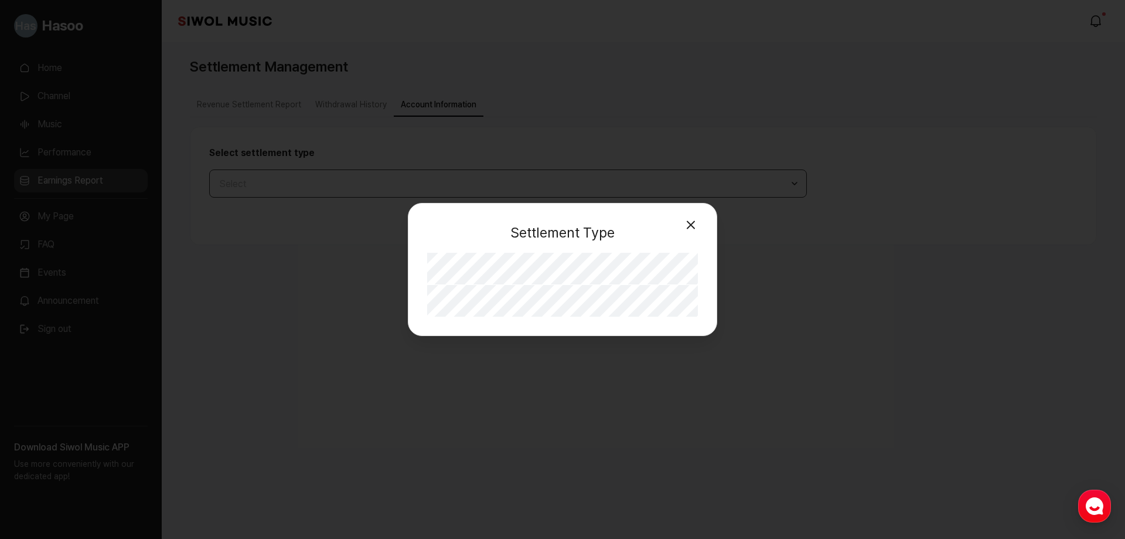
select select "**"
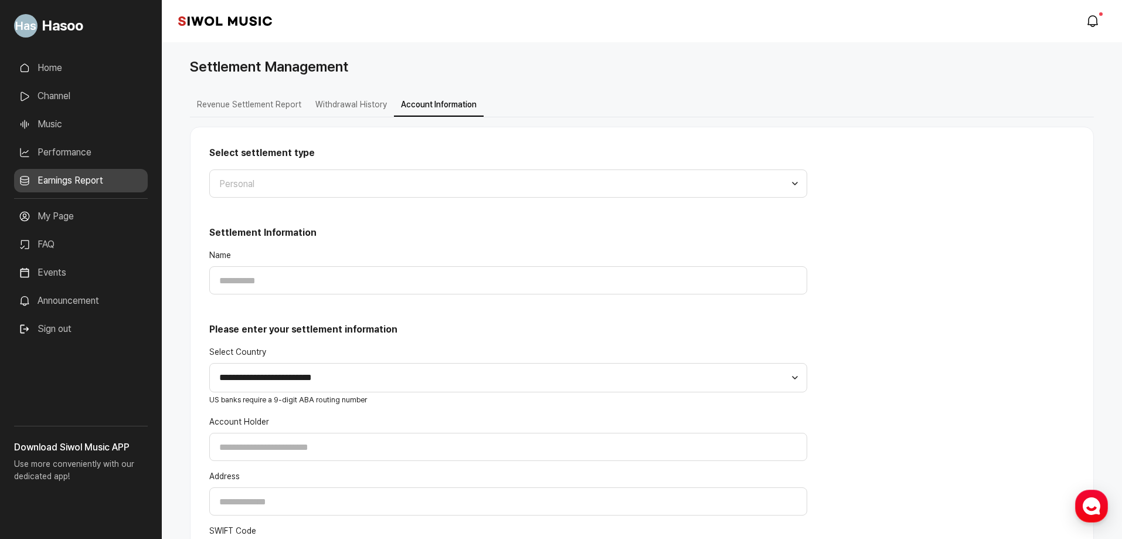
click at [337, 106] on button "Withdrawal History" at bounding box center [351, 105] width 86 height 23
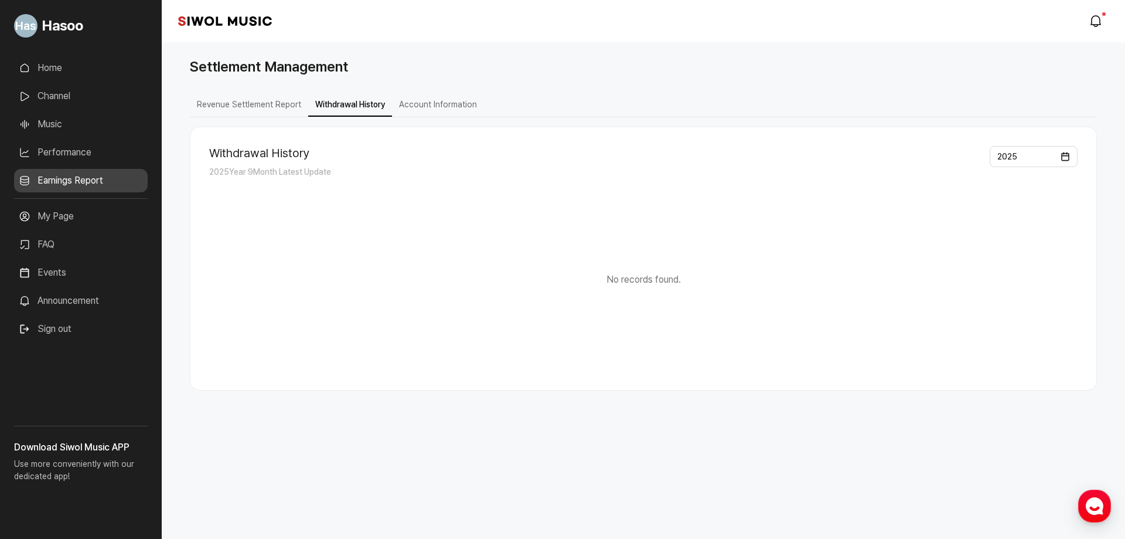
click at [267, 99] on button "Revenue Settlement Report" at bounding box center [249, 105] width 118 height 23
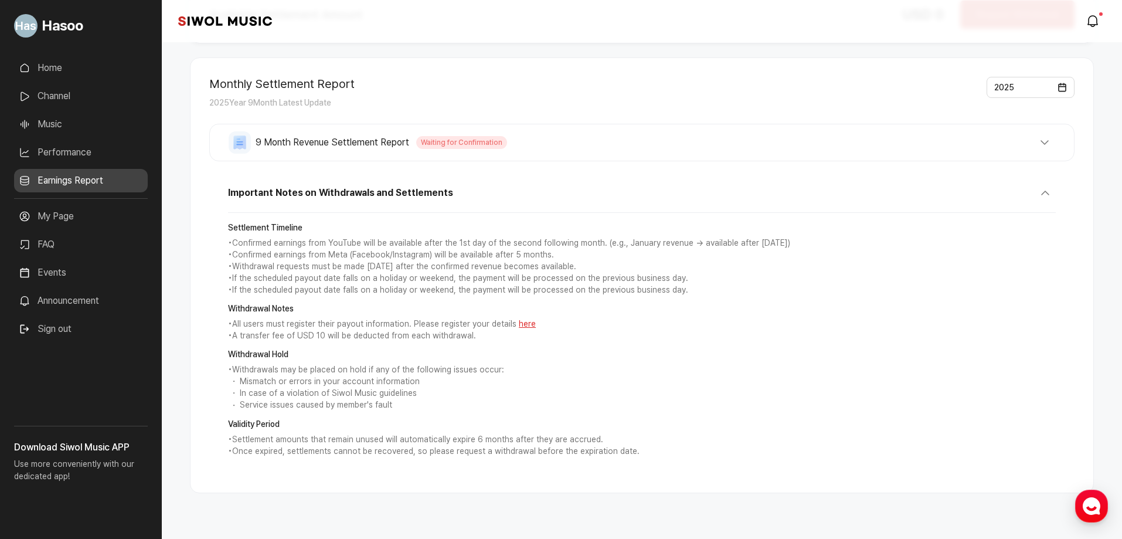
scroll to position [141, 0]
click at [519, 321] on link "here" at bounding box center [527, 322] width 17 height 9
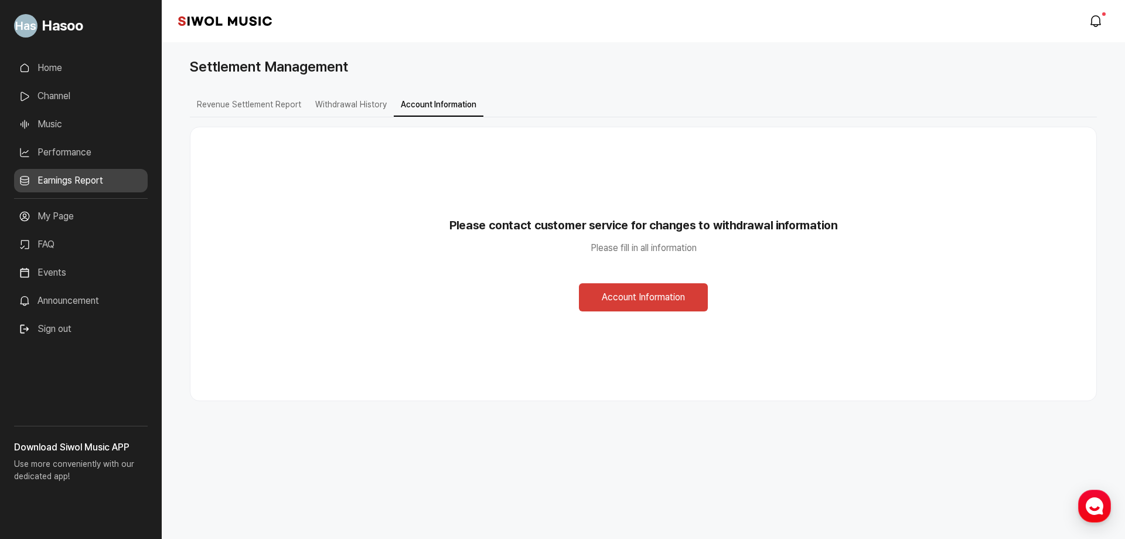
click at [236, 106] on button "Revenue Settlement Report" at bounding box center [249, 105] width 118 height 23
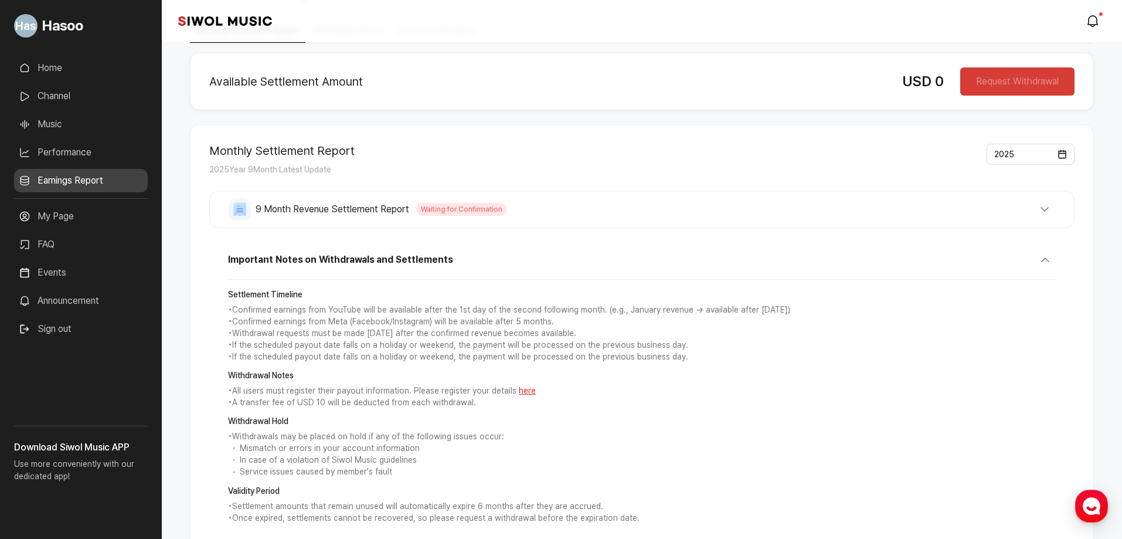
scroll to position [74, 0]
click at [492, 205] on span "Waiting for Confirmation" at bounding box center [461, 208] width 91 height 13
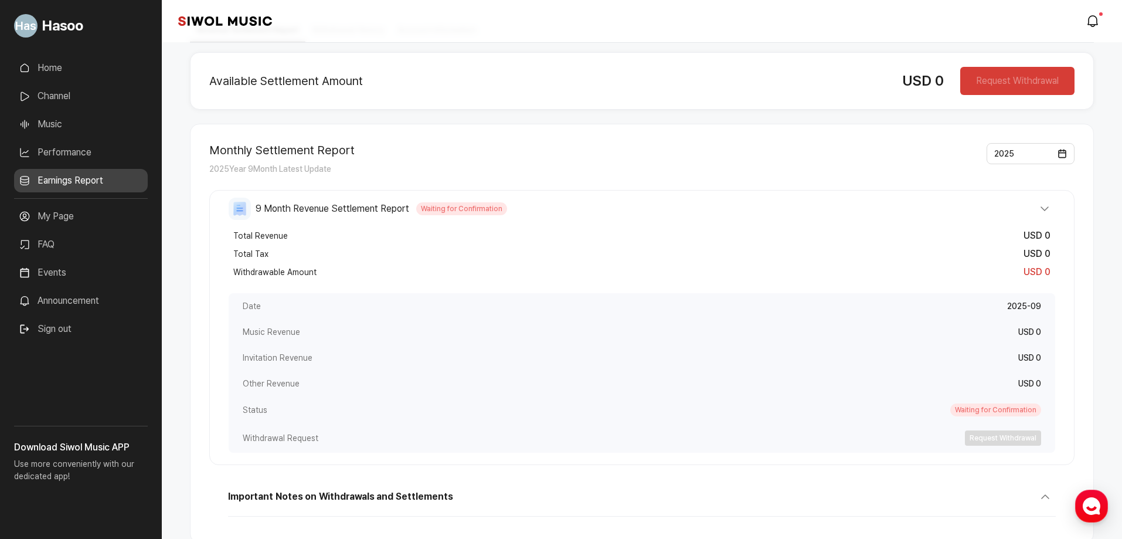
click at [492, 206] on span "Waiting for Confirmation" at bounding box center [461, 208] width 91 height 13
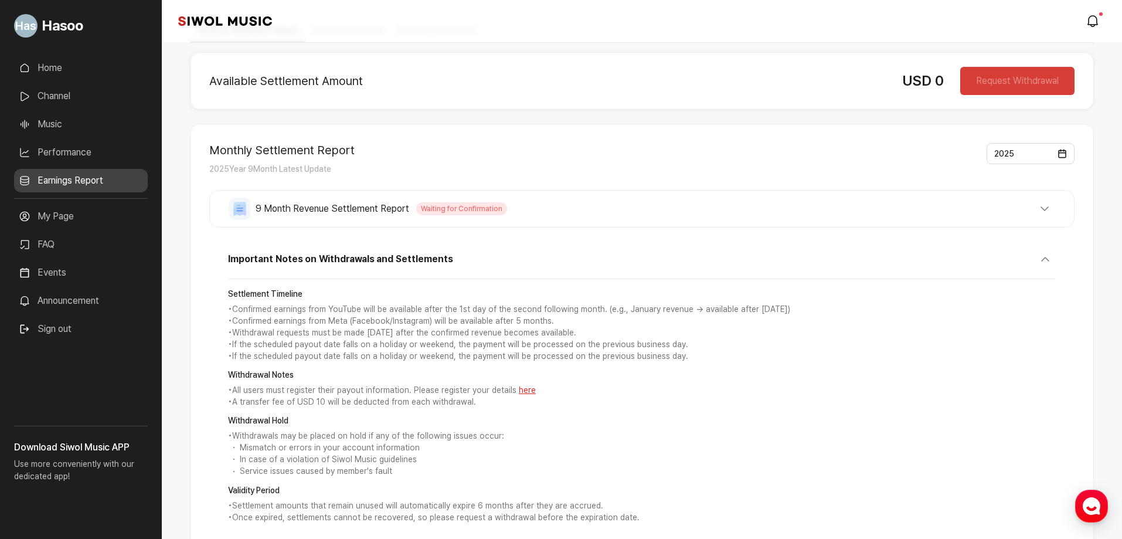
click at [493, 206] on span "Waiting for Confirmation" at bounding box center [461, 208] width 91 height 13
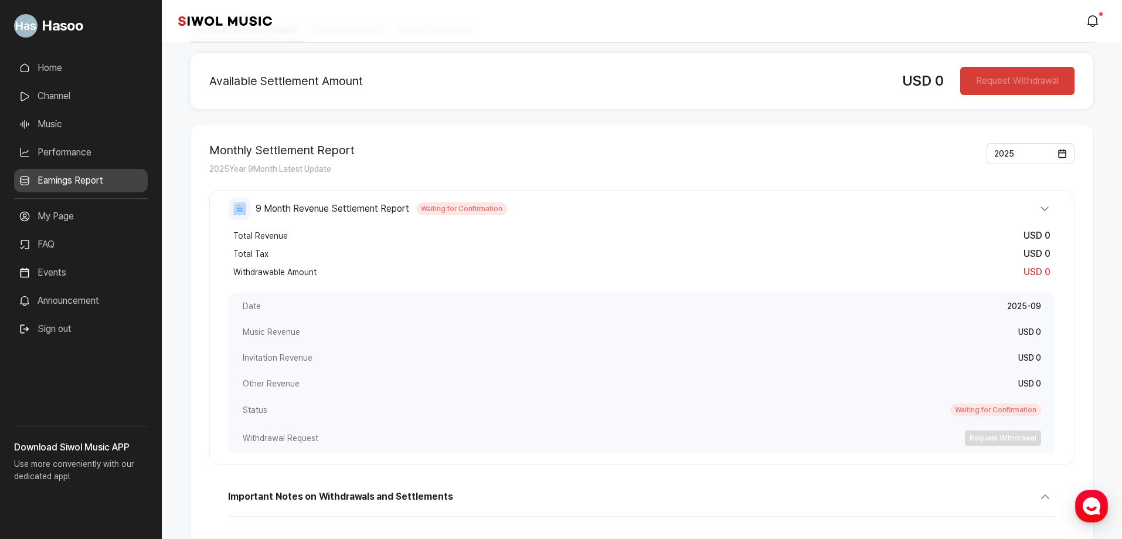
click at [494, 206] on span "Waiting for Confirmation" at bounding box center [461, 208] width 91 height 13
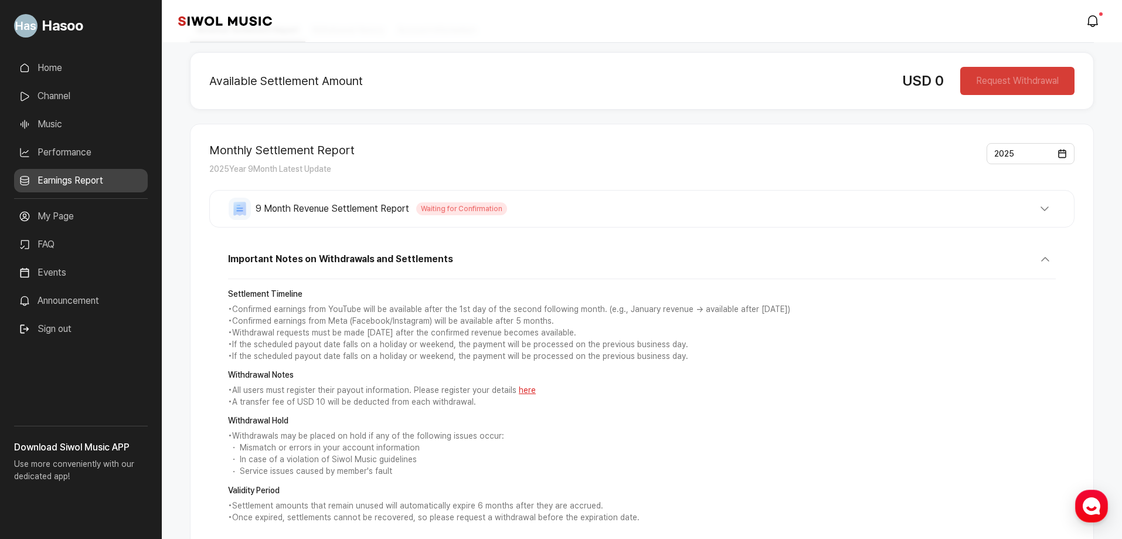
click at [749, 274] on button "Important Notes on Withdrawals and Settlements" at bounding box center [642, 264] width 828 height 30
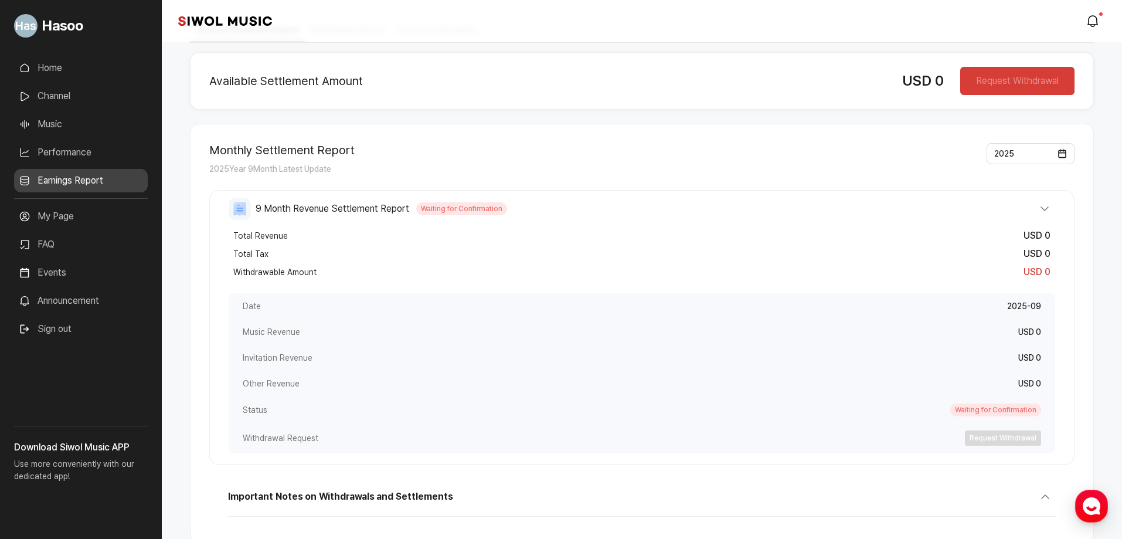
click at [750, 273] on div "Withdrawable Amount USD 0" at bounding box center [642, 272] width 826 height 18
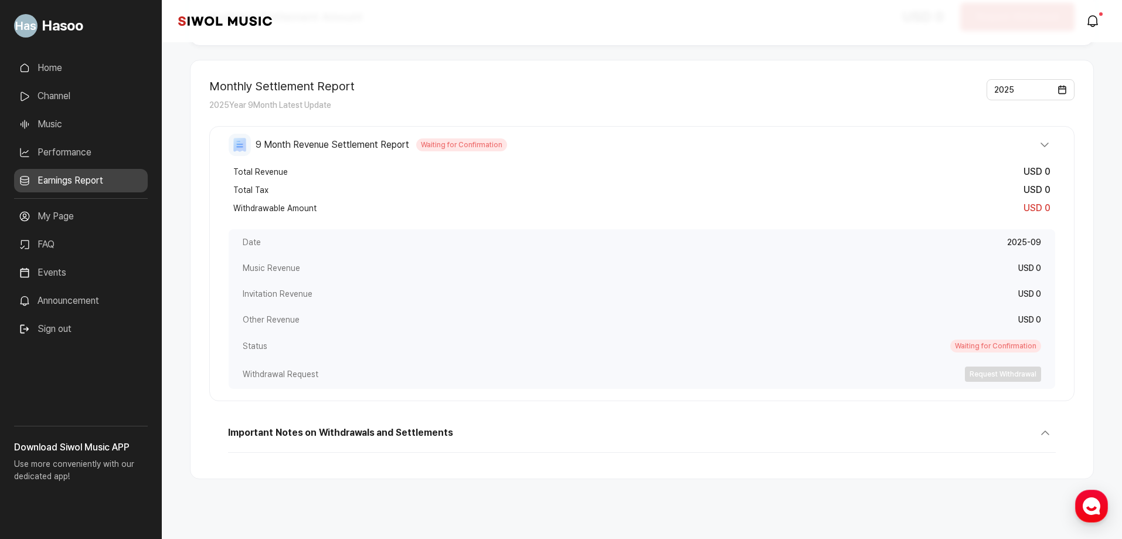
click at [954, 428] on button "Important Notes on Withdrawals and Settlements" at bounding box center [642, 437] width 828 height 30
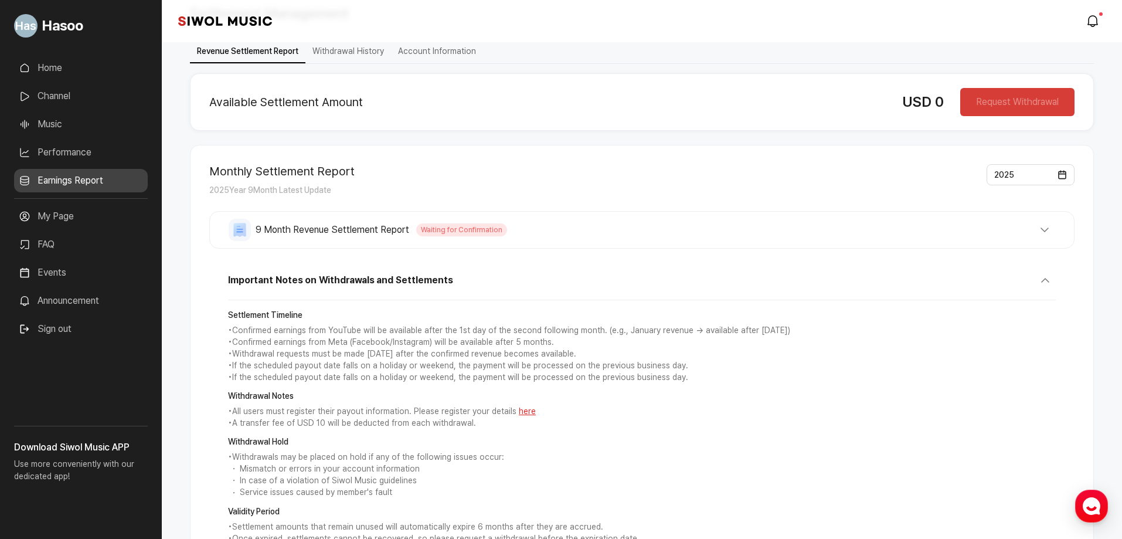
scroll to position [0, 0]
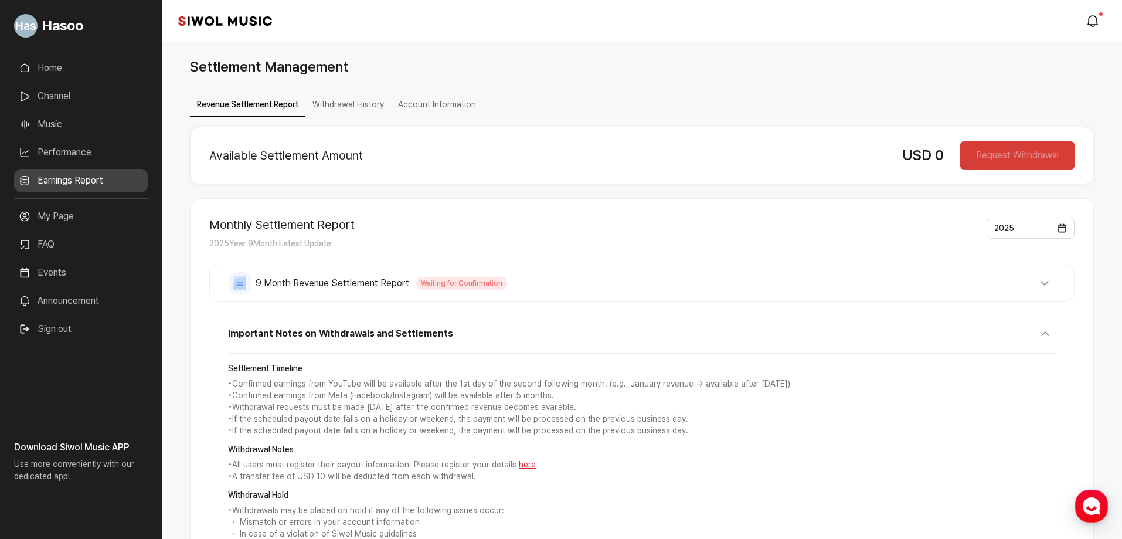
click at [811, 287] on button "9 Month Revenue Settlement Report Waiting for Confirmation" at bounding box center [642, 283] width 826 height 22
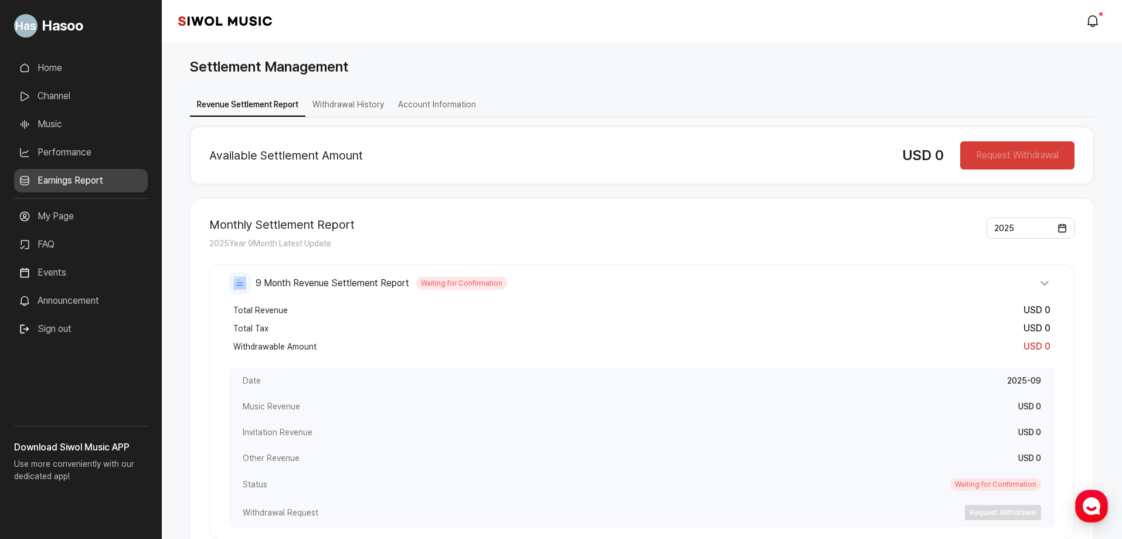
click at [812, 287] on button "9 Month Revenue Settlement Report Waiting for Confirmation" at bounding box center [642, 283] width 826 height 22
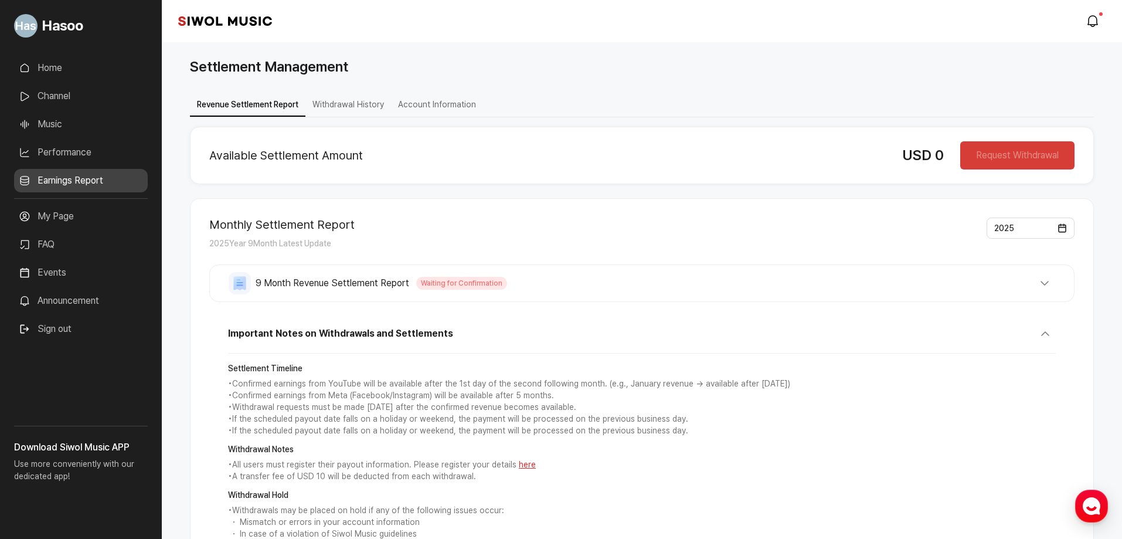
click at [448, 106] on button "Account Information" at bounding box center [437, 105] width 92 height 23
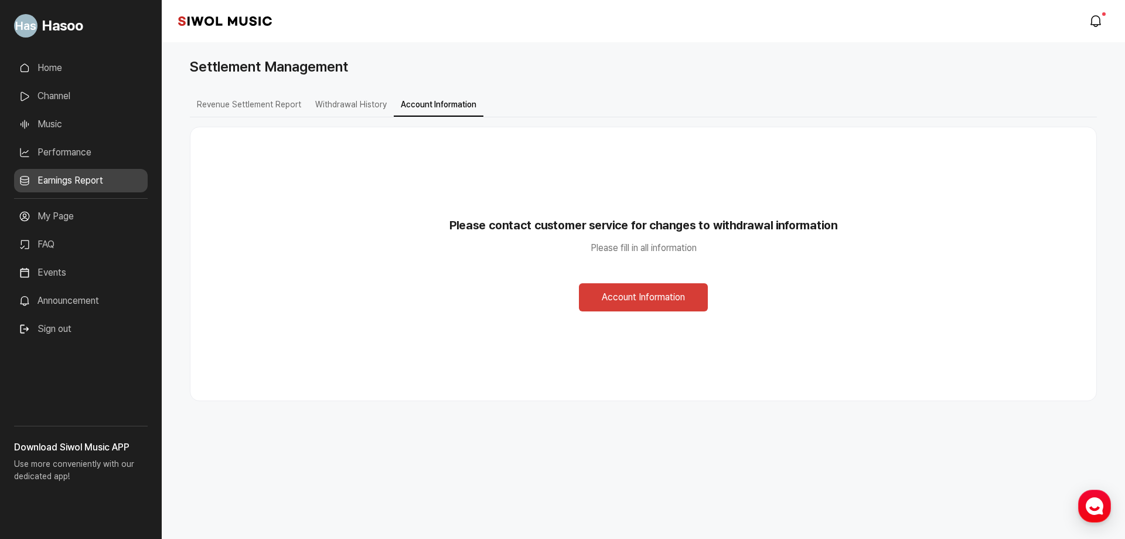
click at [72, 103] on link "Channel" at bounding box center [81, 95] width 134 height 23
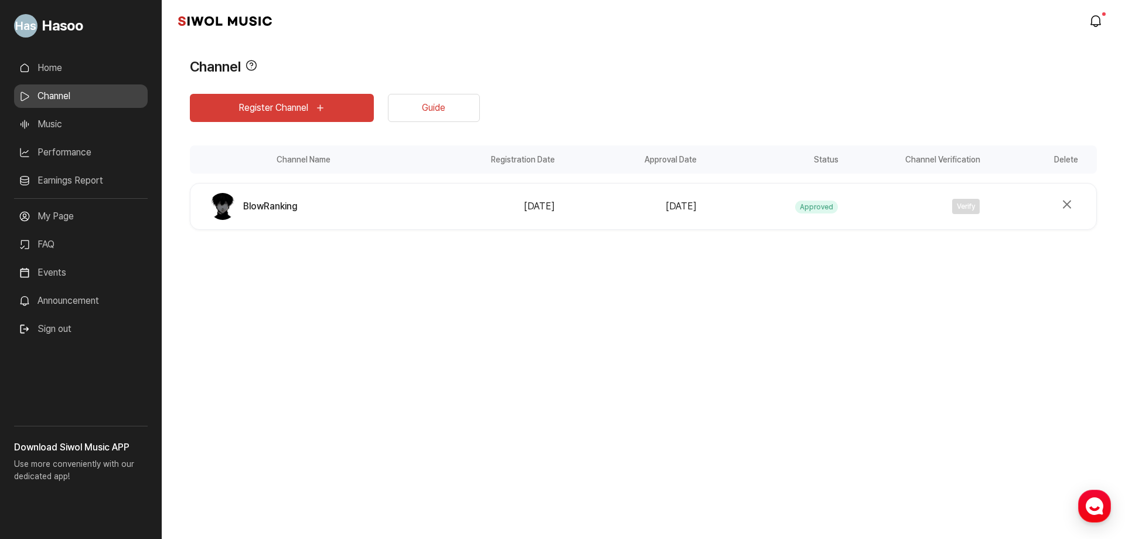
click at [64, 147] on link "Performance" at bounding box center [81, 152] width 134 height 23
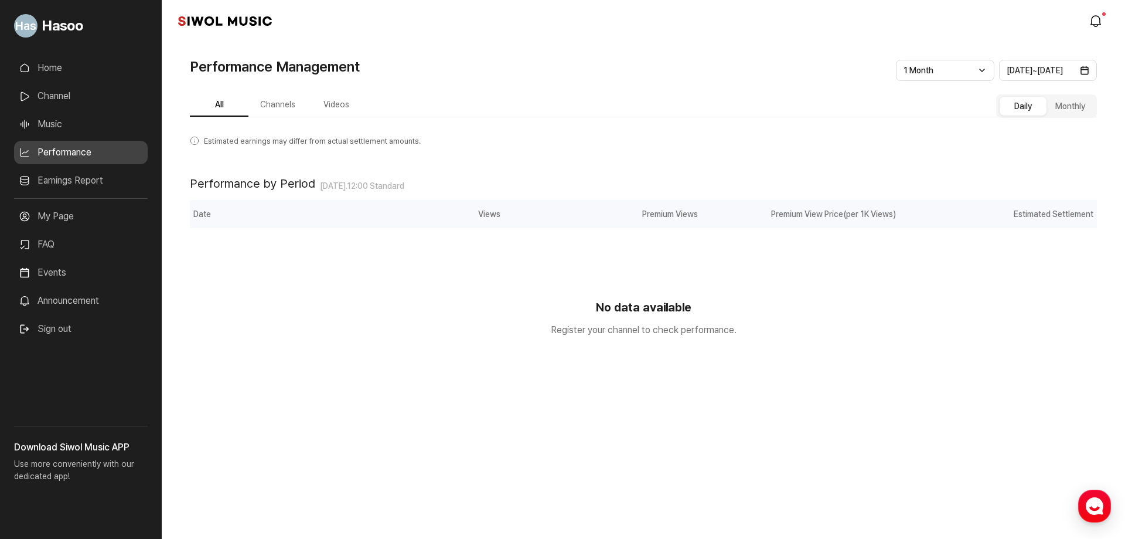
click at [65, 115] on link "Music" at bounding box center [81, 124] width 134 height 23
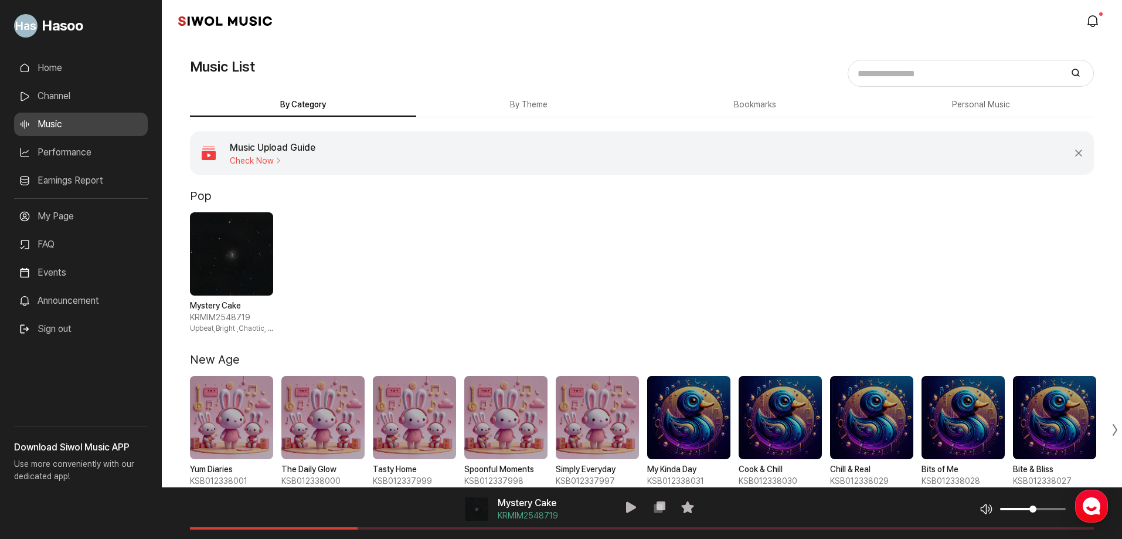
click at [237, 428] on span "1 / 10" at bounding box center [231, 417] width 83 height 83
click at [256, 525] on div "음악 플레이어 Yum Diaries KSB012338001 재생 복사 즐겨찾기 음악 볼륨 조절 음원 길이" at bounding box center [642, 513] width 960 height 52
click at [261, 526] on div "음악 플레이어 Yum Diaries KSB012338001 재생 복사 즐겨찾기 음악 볼륨 조절 음원 길이" at bounding box center [642, 513] width 960 height 52
click at [263, 528] on span at bounding box center [642, 528] width 904 height 2
click at [332, 415] on span "2 / 10" at bounding box center [322, 417] width 83 height 83
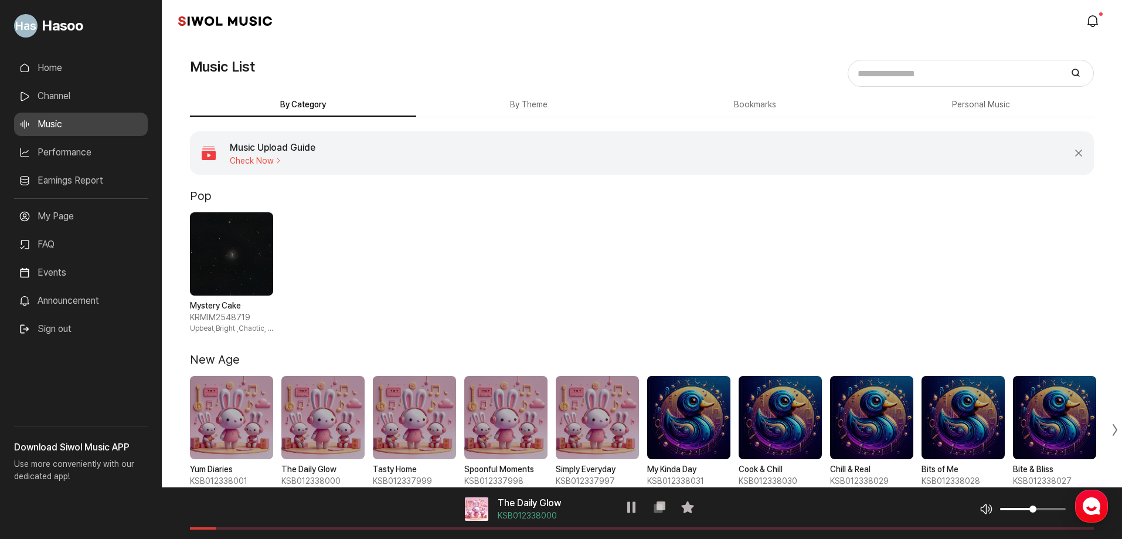
click at [697, 400] on span "6 / 10" at bounding box center [688, 417] width 83 height 83
click at [980, 107] on button "Personal Music" at bounding box center [981, 105] width 226 height 23
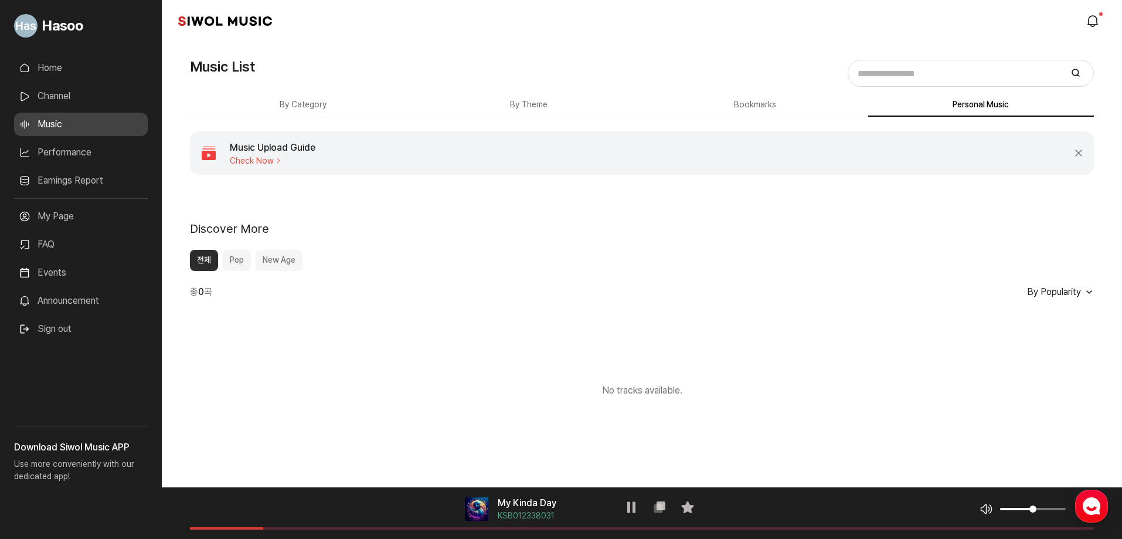
click at [269, 97] on button "By Category" at bounding box center [303, 105] width 226 height 23
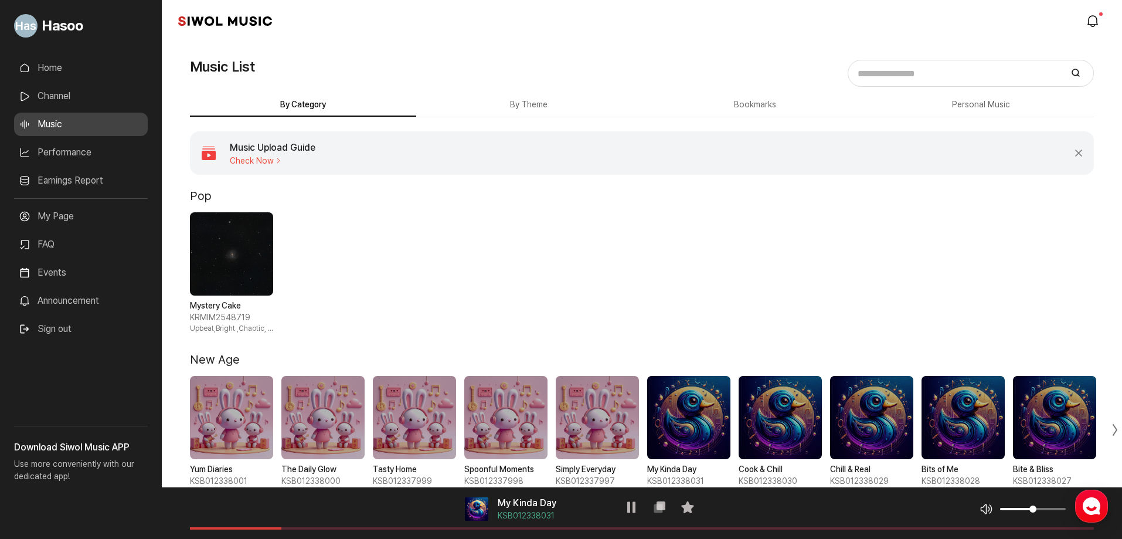
click at [223, 234] on span "1 / 1" at bounding box center [231, 253] width 83 height 83
click at [349, 526] on div "음악 플레이어 Mystery Cake KRMIM2548719 재생 복사 즐겨찾기 음악 볼륨 조절 음원 길이" at bounding box center [642, 513] width 960 height 52
click at [637, 505] on icon at bounding box center [631, 507] width 14 height 14
click at [1090, 18] on icon "modal.notifications" at bounding box center [1093, 21] width 14 height 14
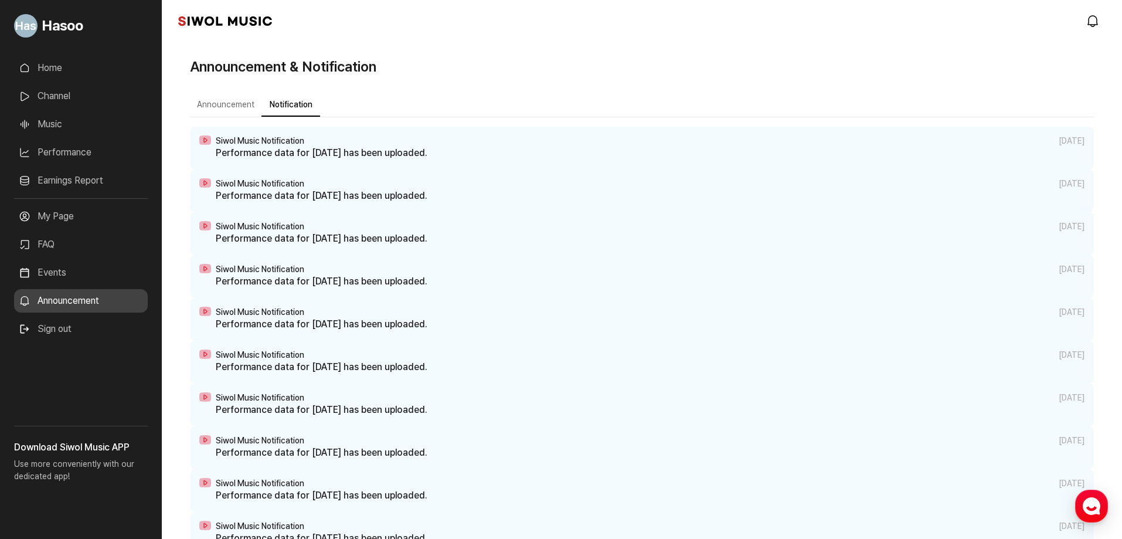
click at [1075, 26] on div "Siwol Music modal.notifications" at bounding box center [642, 21] width 960 height 42
click at [1084, 18] on link "modal.notifications" at bounding box center [1093, 20] width 23 height 23
click at [31, 30] on span "Go to My Profile" at bounding box center [25, 25] width 23 height 23
click at [56, 223] on link "My Page" at bounding box center [81, 216] width 134 height 23
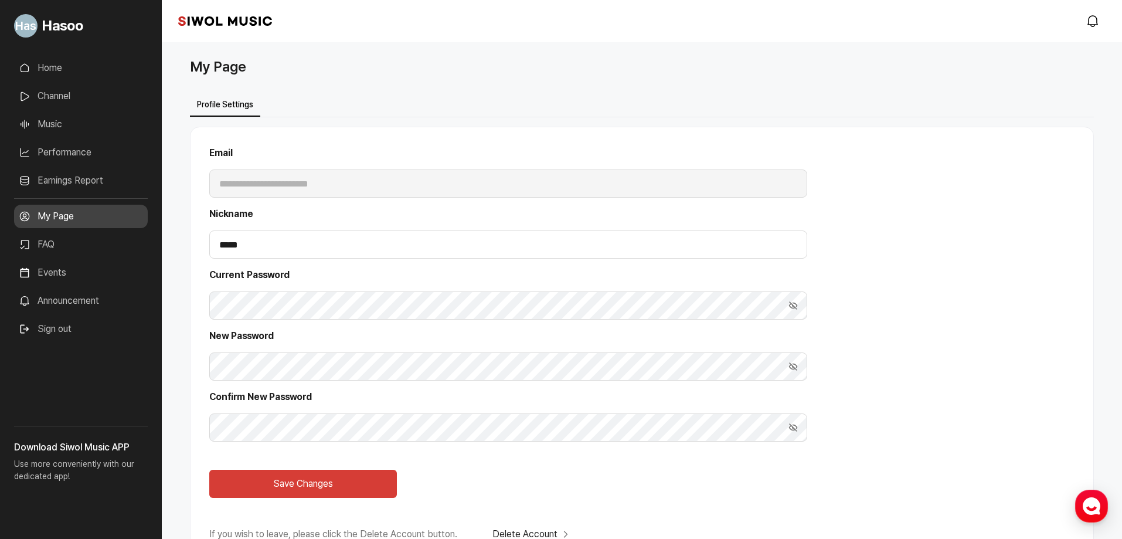
click at [53, 69] on link "Home" at bounding box center [81, 67] width 134 height 23
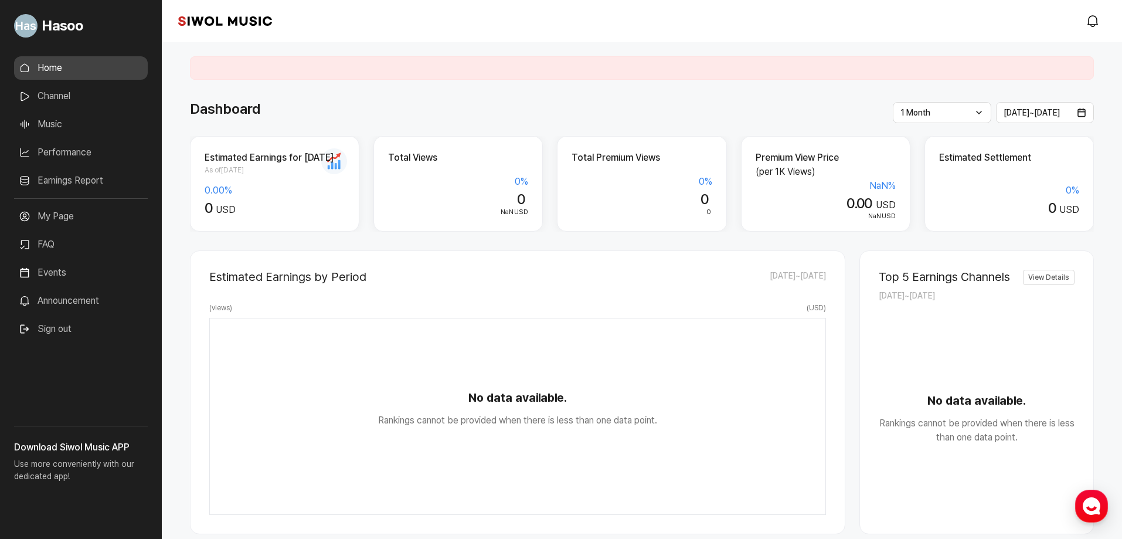
drag, startPoint x: 657, startPoint y: 40, endPoint x: 648, endPoint y: 29, distance: 15.0
drag, startPoint x: 511, startPoint y: 198, endPoint x: 571, endPoint y: 216, distance: 63.0
click at [563, 201] on div "Estimated Earnings for [DATE] As of [DATE] 0.00 % 0 USD Total Views 0 % 0 NaN U…" at bounding box center [642, 184] width 904 height 96
click at [559, 308] on div "( views ) ( USD )" at bounding box center [517, 307] width 617 height 11
click at [1090, 22] on icon "modal.notifications" at bounding box center [1093, 21] width 14 height 14
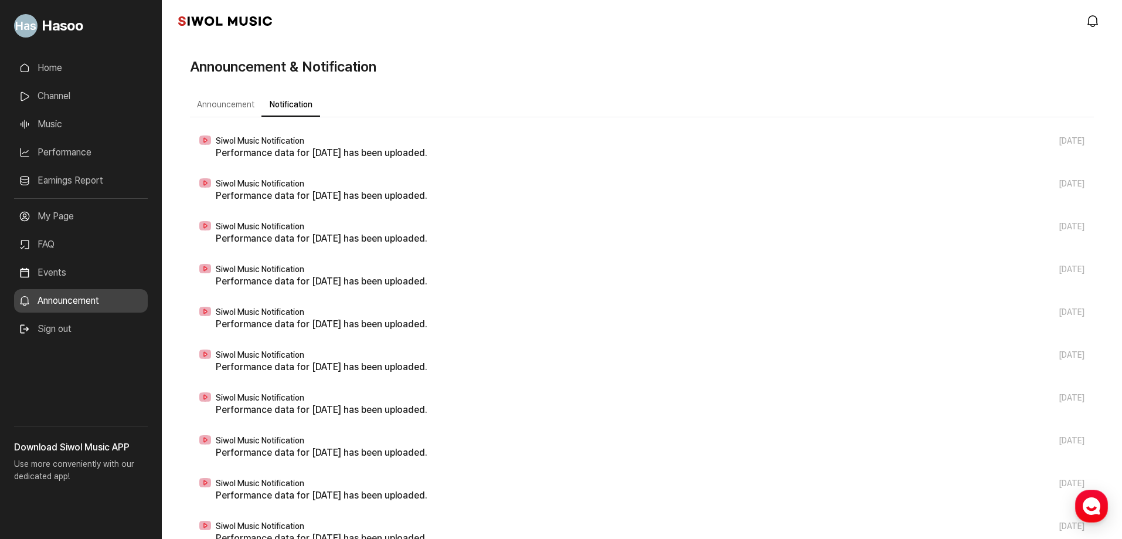
click at [72, 73] on link "Home" at bounding box center [81, 67] width 134 height 23
